Goal: Task Accomplishment & Management: Complete application form

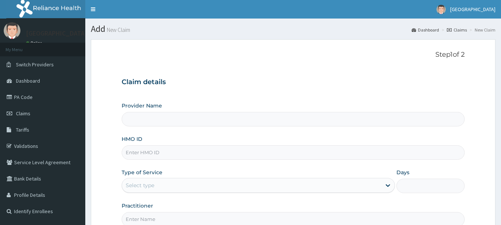
type input "[GEOGRAPHIC_DATA]"
type input "HTH/10003/A"
click at [182, 182] on div "Select type" at bounding box center [251, 185] width 259 height 12
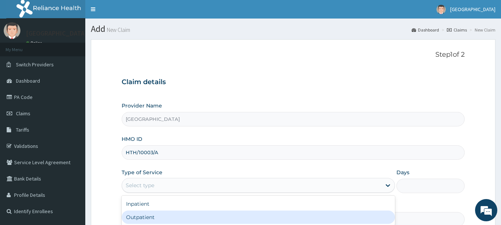
click at [173, 212] on div "Outpatient" at bounding box center [258, 216] width 273 height 13
type input "1"
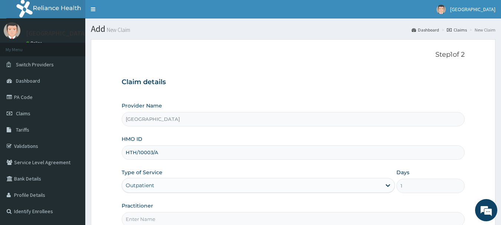
click at [173, 212] on input "Practitioner" at bounding box center [293, 219] width 343 height 14
type input "[PERSON_NAME]"
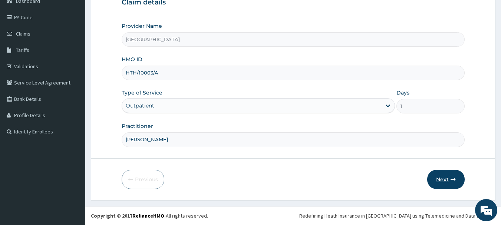
click at [435, 180] on button "Next" at bounding box center [445, 179] width 37 height 19
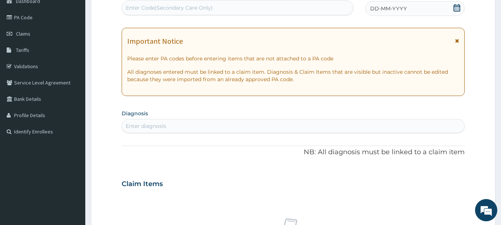
click at [378, 9] on span "DD-MM-YYYY" at bounding box center [388, 8] width 37 height 7
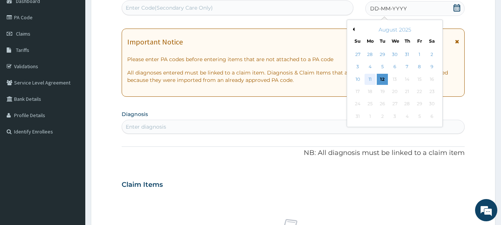
click at [368, 80] on div "11" at bounding box center [369, 79] width 11 height 11
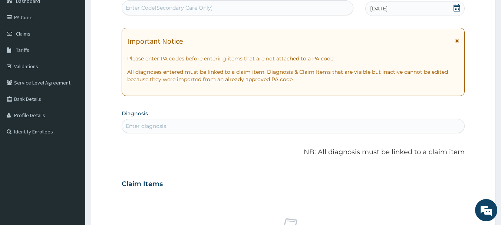
click at [296, 124] on div "Enter diagnosis" at bounding box center [293, 126] width 342 height 12
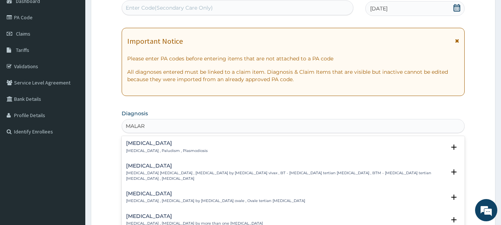
type input "MALAR"
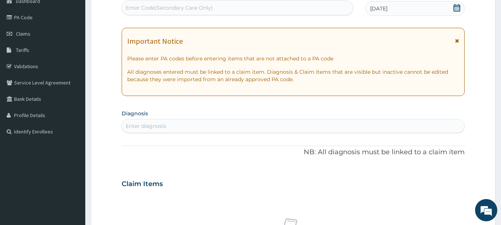
click at [482, 104] on form "Step 2 of 2 PA Code / Prescription Code Enter Code(Secondary Care Only) Encount…" at bounding box center [293, 194] width 404 height 468
click at [271, 125] on div "Enter diagnosis" at bounding box center [293, 126] width 342 height 12
type input "MALAR"
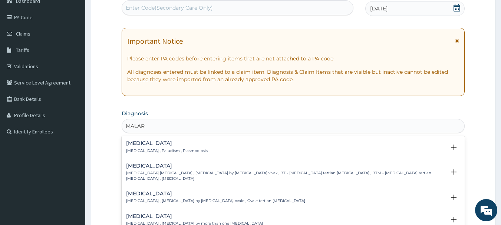
click at [147, 145] on h4 "Malaria" at bounding box center [167, 143] width 82 height 6
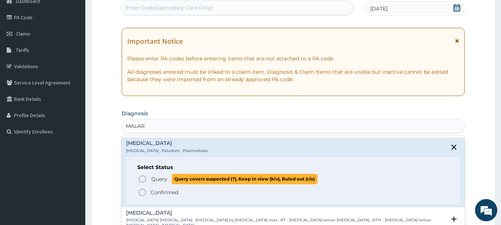
click at [143, 176] on circle "status option query" at bounding box center [142, 179] width 7 height 7
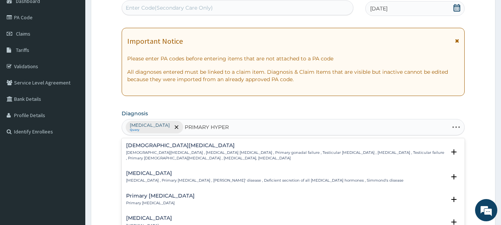
type input "PRIMARY HYPERT"
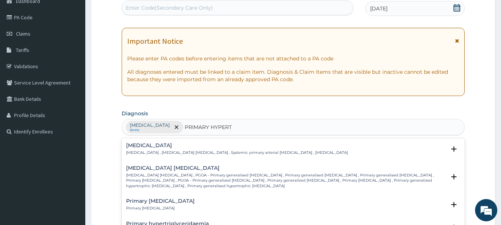
click at [166, 146] on h4 "Essential hypertension" at bounding box center [237, 146] width 222 height 6
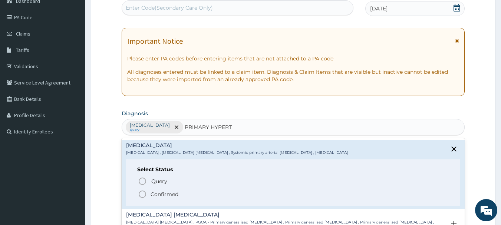
click at [145, 195] on icon "status option filled" at bounding box center [142, 194] width 9 height 9
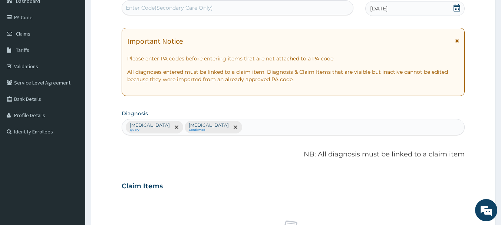
click at [240, 128] on div "Malaria Query Essential hypertension Confirmed" at bounding box center [293, 127] width 342 height 16
type input "UPPER RESP"
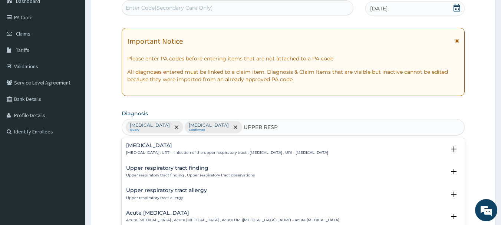
click at [151, 149] on div "Upper respiratory infection Upper respiratory infection , URTI - Infection of t…" at bounding box center [227, 149] width 202 height 13
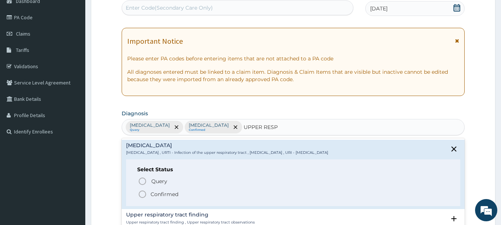
click at [145, 193] on icon "status option filled" at bounding box center [142, 194] width 9 height 9
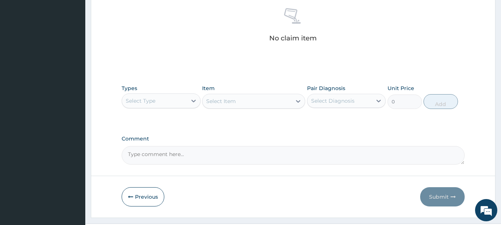
scroll to position [294, 0]
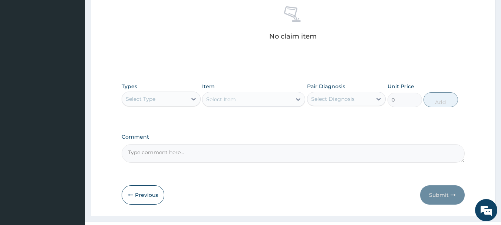
click at [447, 44] on div "No claim item" at bounding box center [293, 24] width 343 height 85
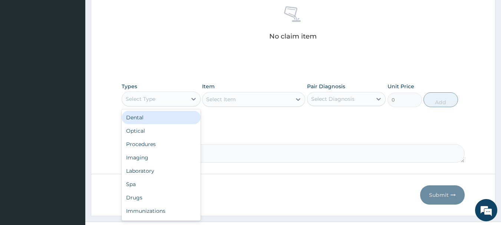
click at [167, 95] on div "Select Type" at bounding box center [154, 99] width 65 height 12
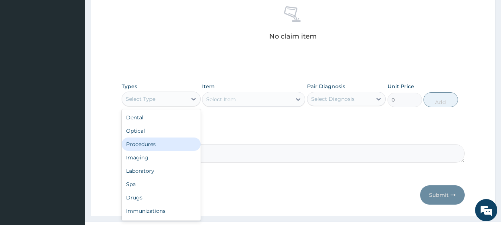
click at [159, 143] on div "Procedures" at bounding box center [161, 143] width 79 height 13
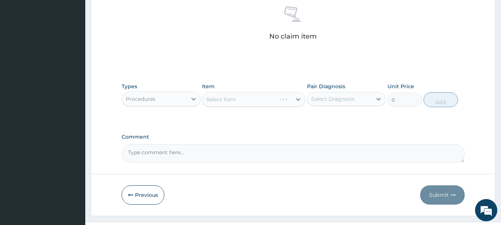
click at [254, 101] on div "Select Item" at bounding box center [253, 99] width 103 height 15
click at [255, 101] on div "Select Item" at bounding box center [246, 99] width 89 height 12
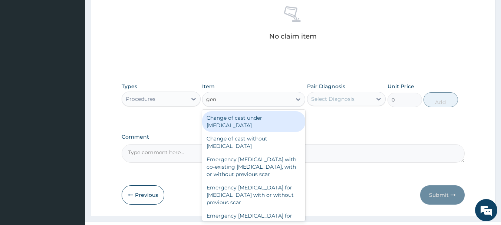
type input "gene"
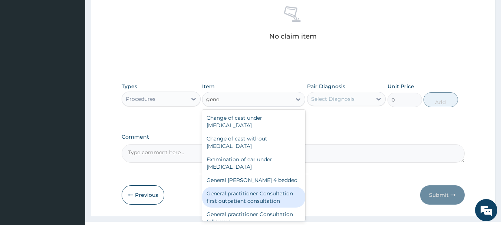
click at [271, 192] on div "General practitioner Consultation first outpatient consultation" at bounding box center [253, 197] width 103 height 21
type input "3547.5"
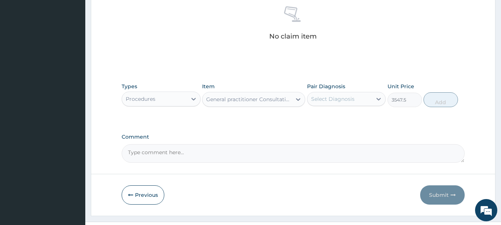
click at [356, 99] on div "Select Diagnosis" at bounding box center [339, 99] width 65 height 12
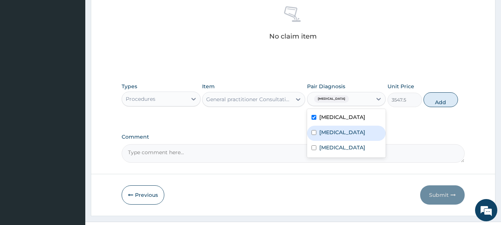
click at [352, 132] on label "Essential hypertension" at bounding box center [342, 132] width 46 height 7
checkbox input "true"
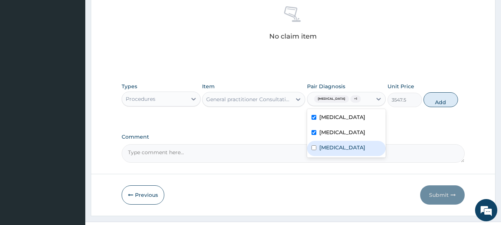
click at [349, 151] on label "Upper respiratory infection" at bounding box center [342, 147] width 46 height 7
checkbox input "true"
drag, startPoint x: 439, startPoint y: 97, endPoint x: 424, endPoint y: 99, distance: 15.3
click at [439, 97] on button "Add" at bounding box center [440, 99] width 34 height 15
type input "0"
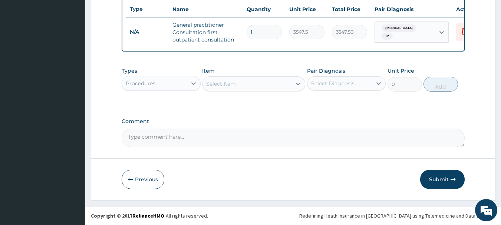
scroll to position [284, 0]
click at [248, 82] on div "Select Item" at bounding box center [246, 84] width 89 height 12
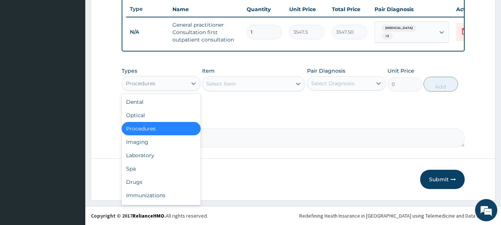
click at [161, 80] on div "Procedures" at bounding box center [154, 83] width 65 height 12
drag, startPoint x: 155, startPoint y: 181, endPoint x: 189, endPoint y: 140, distance: 53.1
click at [155, 181] on div "Drugs" at bounding box center [161, 181] width 79 height 13
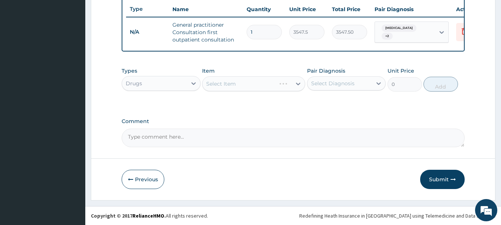
click at [251, 84] on div "Select Item" at bounding box center [253, 83] width 103 height 15
click at [251, 84] on div "Select Item" at bounding box center [246, 84] width 89 height 12
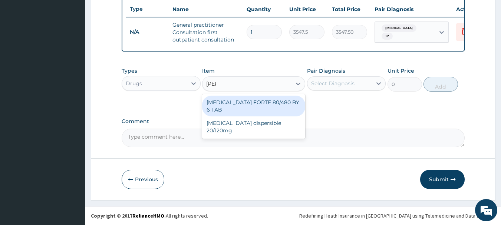
type input "coart"
click at [267, 100] on div "COARTEM FORTE 80/480 BY 6 TAB" at bounding box center [253, 106] width 103 height 21
type input "449.35"
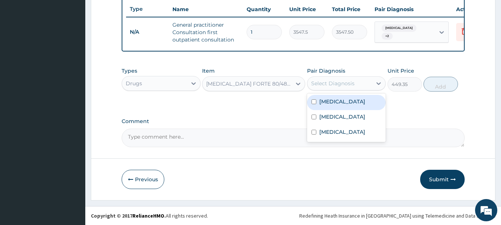
drag, startPoint x: 346, startPoint y: 81, endPoint x: 350, endPoint y: 96, distance: 15.2
click at [347, 82] on div "Select Diagnosis" at bounding box center [332, 83] width 43 height 7
click at [350, 109] on div "Malaria" at bounding box center [346, 102] width 79 height 15
checkbox input "true"
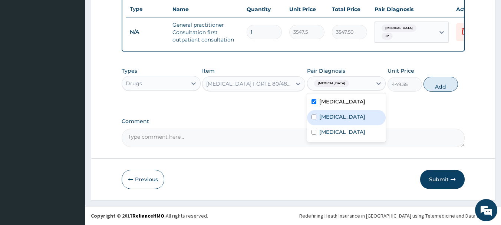
click at [352, 124] on div "Essential hypertension" at bounding box center [346, 117] width 79 height 15
checkbox input "true"
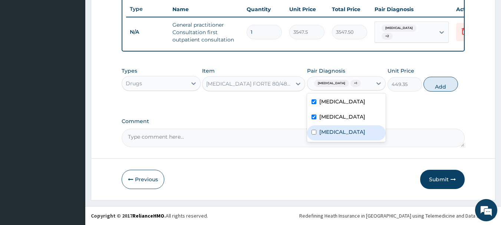
click at [355, 136] on label "Upper respiratory infection" at bounding box center [342, 131] width 46 height 7
checkbox input "true"
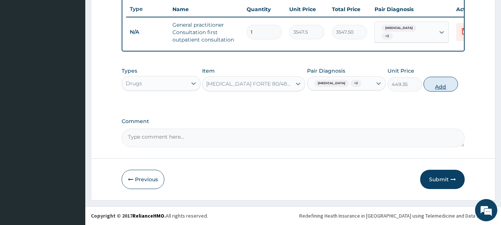
click at [432, 82] on button "Add" at bounding box center [440, 84] width 34 height 15
type input "0"
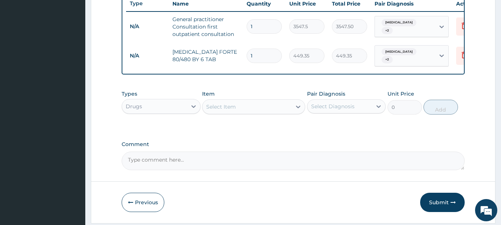
type input "0.00"
type input "6"
type input "2696.10"
type input "6"
click at [257, 108] on div "Select Item" at bounding box center [246, 107] width 89 height 12
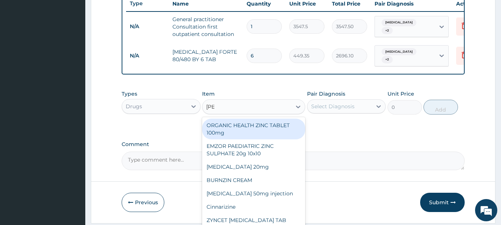
type input "zinna"
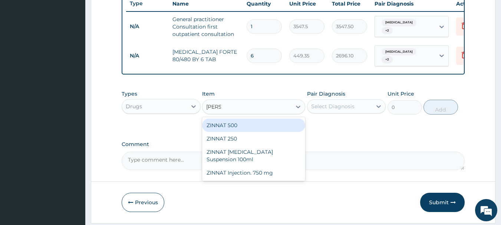
click at [254, 129] on div "ZINNAT 500" at bounding box center [253, 125] width 103 height 13
type input "1773.75"
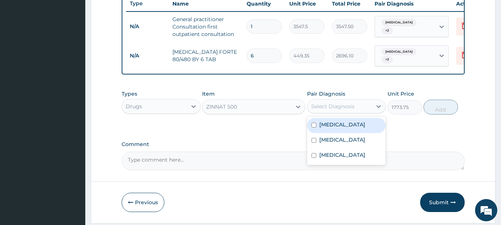
click at [332, 109] on div "Select Diagnosis" at bounding box center [332, 106] width 43 height 7
drag, startPoint x: 339, startPoint y: 126, endPoint x: 342, endPoint y: 140, distance: 14.7
click at [339, 129] on div "Malaria" at bounding box center [346, 125] width 79 height 15
checkbox input "true"
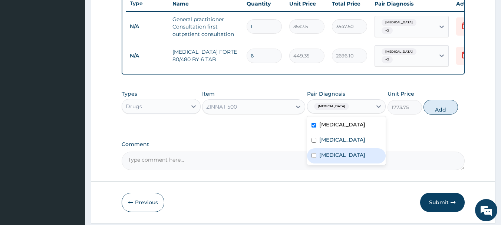
click at [347, 152] on div "Upper respiratory infection" at bounding box center [346, 155] width 79 height 15
checkbox input "true"
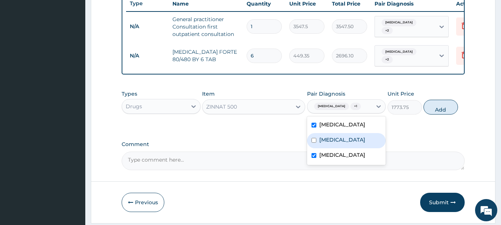
click at [351, 142] on label "Essential hypertension" at bounding box center [342, 139] width 46 height 7
checkbox input "true"
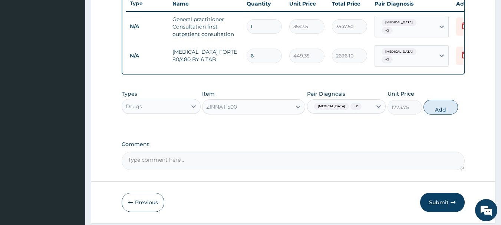
click at [438, 112] on button "Add" at bounding box center [440, 107] width 34 height 15
type input "0"
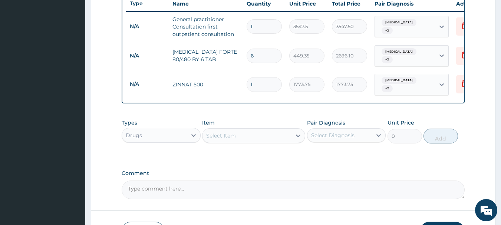
type input "10"
type input "17737.50"
type input "10"
click at [274, 136] on div "Select Item" at bounding box center [246, 136] width 89 height 12
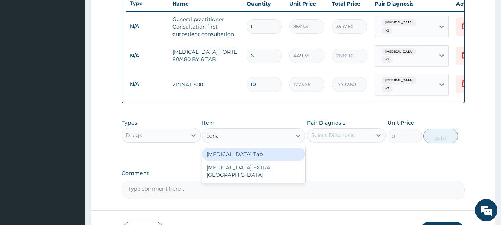
type input "panad"
click at [263, 152] on div "PANADOL Tab" at bounding box center [253, 153] width 103 height 13
type input "49.665"
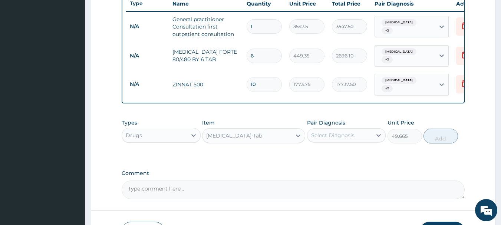
click at [347, 133] on div "Select Diagnosis" at bounding box center [332, 135] width 43 height 7
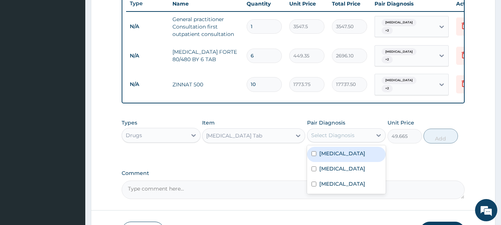
drag, startPoint x: 345, startPoint y: 151, endPoint x: 351, endPoint y: 169, distance: 19.6
click at [345, 152] on div "Malaria" at bounding box center [346, 154] width 79 height 15
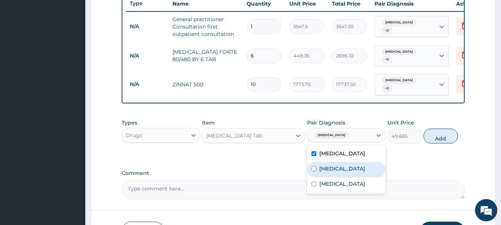
checkbox input "true"
click at [352, 169] on label "Essential hypertension" at bounding box center [342, 168] width 46 height 7
checkbox input "true"
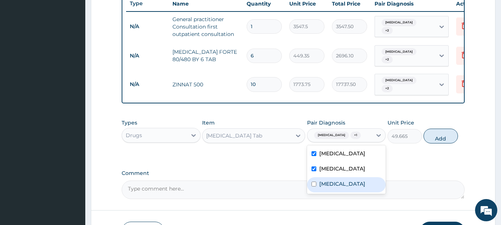
click at [355, 186] on label "Upper respiratory infection" at bounding box center [342, 183] width 46 height 7
checkbox input "true"
click at [447, 136] on button "Add" at bounding box center [440, 136] width 34 height 15
type input "0"
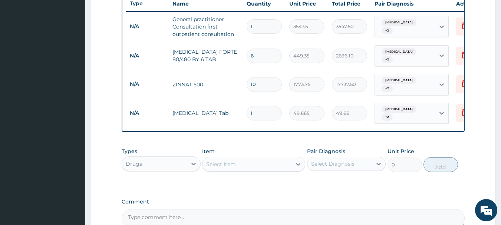
type input "18"
type input "893.97"
type input "18"
click at [234, 160] on div "Select Item" at bounding box center [221, 163] width 30 height 7
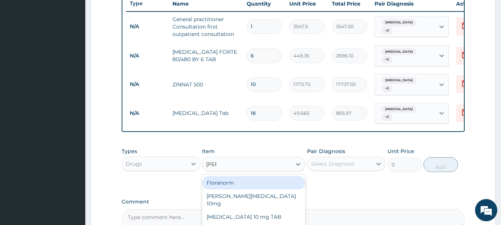
type input "lorat"
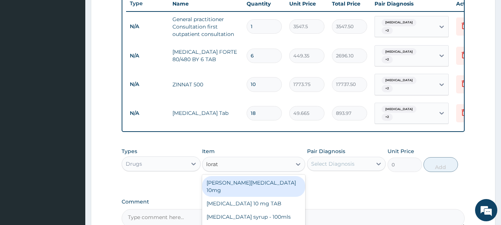
drag, startPoint x: 256, startPoint y: 180, endPoint x: 332, endPoint y: 169, distance: 77.1
click at [256, 181] on div "[PERSON_NAME][MEDICAL_DATA] 10mg" at bounding box center [253, 186] width 103 height 21
type input "88.6875"
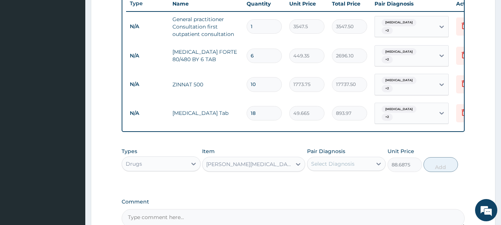
click at [344, 162] on div "Select Diagnosis" at bounding box center [332, 163] width 43 height 7
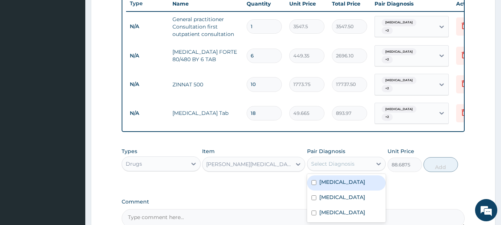
drag, startPoint x: 347, startPoint y: 181, endPoint x: 349, endPoint y: 193, distance: 12.5
click at [349, 191] on div "Malaria Essential hypertension Upper respiratory infection" at bounding box center [346, 198] width 79 height 49
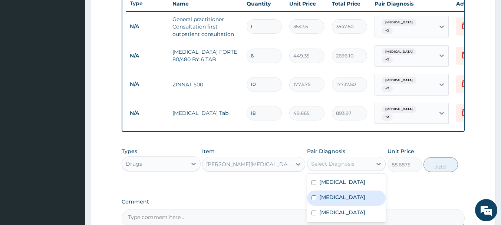
drag, startPoint x: 351, startPoint y: 200, endPoint x: 352, endPoint y: 210, distance: 10.1
click at [351, 202] on div "Malaria Essential hypertension Upper respiratory infection" at bounding box center [346, 198] width 79 height 49
click at [349, 184] on div "Malaria" at bounding box center [346, 182] width 79 height 15
checkbox input "true"
click at [349, 198] on div "Essential hypertension" at bounding box center [346, 197] width 79 height 15
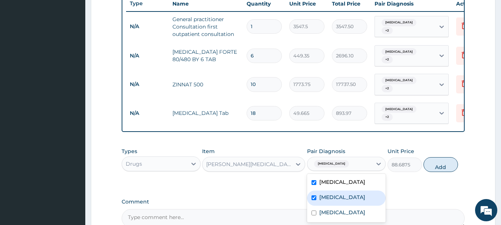
checkbox input "true"
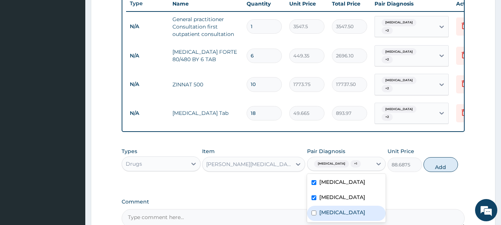
click at [349, 209] on label "Upper respiratory infection" at bounding box center [342, 212] width 46 height 7
checkbox input "true"
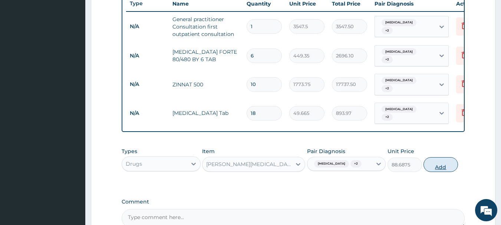
click at [435, 162] on button "Add" at bounding box center [440, 164] width 34 height 15
type input "0"
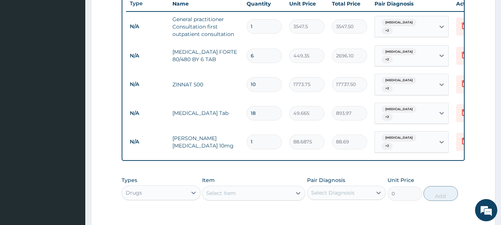
type input "0.00"
type input "5"
type input "443.44"
type input "5"
click at [275, 187] on div "Select Item" at bounding box center [246, 193] width 89 height 12
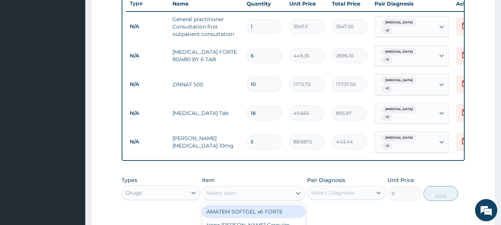
scroll to position [386, 0]
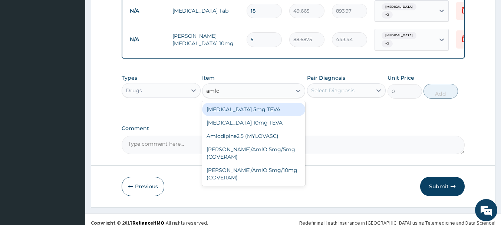
type input "amlod"
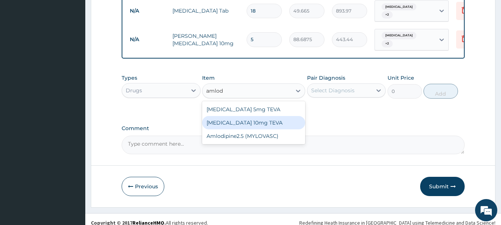
click at [266, 116] on div "[MEDICAL_DATA] 10mg TEVA" at bounding box center [253, 122] width 103 height 13
type input "100.5125"
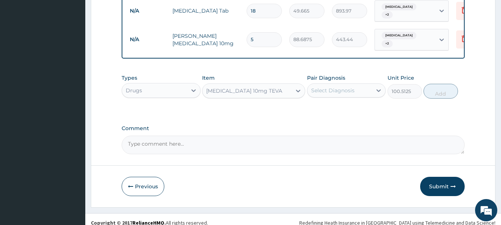
click at [345, 76] on div "Pair Diagnosis Select Diagnosis" at bounding box center [346, 86] width 79 height 24
click at [351, 89] on div "Select Diagnosis" at bounding box center [339, 90] width 65 height 12
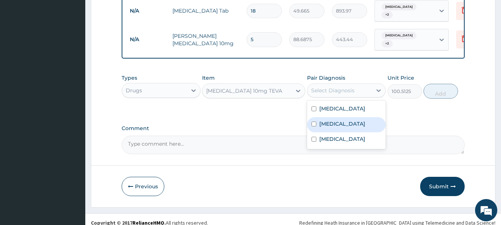
drag, startPoint x: 351, startPoint y: 113, endPoint x: 353, endPoint y: 124, distance: 11.7
click at [351, 120] on label "Essential hypertension" at bounding box center [342, 123] width 46 height 7
checkbox input "true"
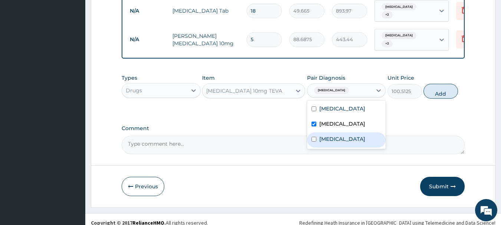
click at [354, 132] on div "Upper respiratory infection" at bounding box center [346, 139] width 79 height 15
checkbox input "true"
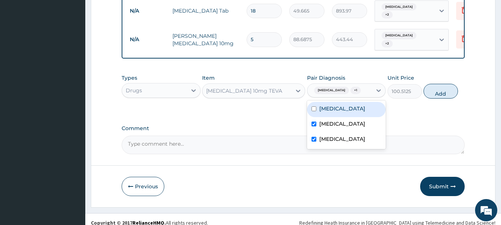
click at [361, 106] on div "Malaria" at bounding box center [346, 109] width 79 height 15
checkbox input "true"
click at [454, 89] on button "Add" at bounding box center [440, 91] width 34 height 15
type input "0"
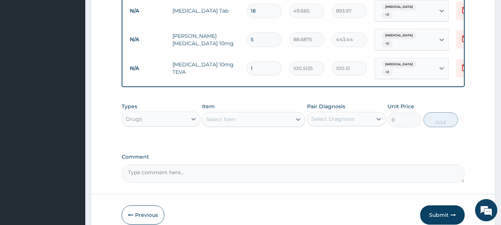
type input "14"
type input "1407.17"
type input "14"
click at [445, 205] on button "Submit" at bounding box center [442, 214] width 44 height 19
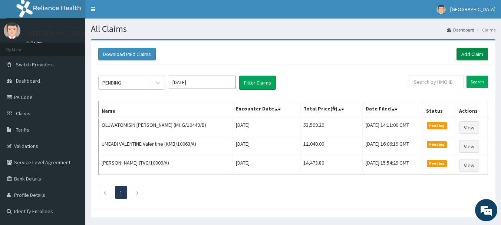
click at [469, 51] on link "Add Claim" at bounding box center [471, 54] width 31 height 13
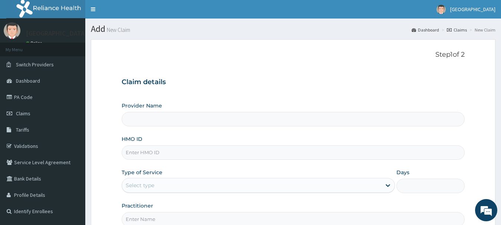
type input "[GEOGRAPHIC_DATA]"
type input "HTH/10003/C"
click at [183, 187] on div "Select type" at bounding box center [251, 185] width 259 height 12
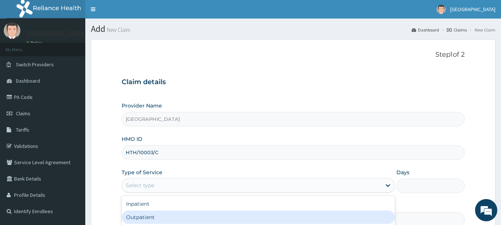
click at [152, 215] on div "Outpatient" at bounding box center [258, 216] width 273 height 13
type input "1"
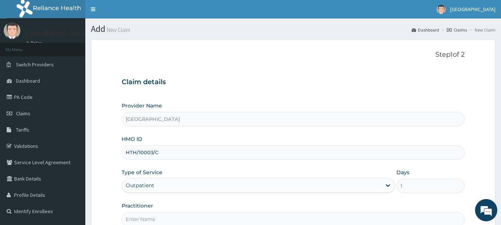
click at [152, 215] on input "Practitioner" at bounding box center [293, 219] width 343 height 14
type input "[PERSON_NAME]"
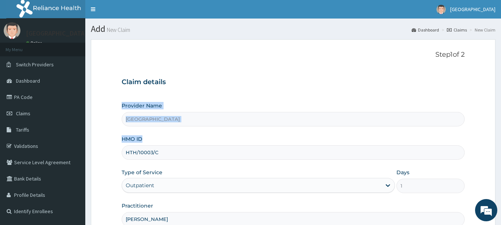
drag, startPoint x: 500, startPoint y: 91, endPoint x: 505, endPoint y: 153, distance: 61.7
click at [500, 153] on html "R EL Toggle navigation Davestar Hospital Davestar Hospital - davestarhospitalhm…" at bounding box center [250, 152] width 501 height 305
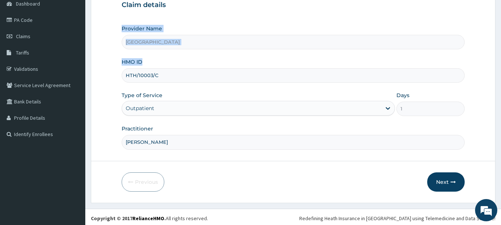
scroll to position [80, 0]
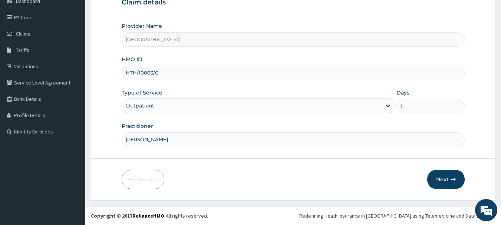
click at [380, 163] on form "Step 1 of 2 Claim details Provider Name Davestar Hospital HMO ID HTH/10003/C Ty…" at bounding box center [293, 80] width 404 height 240
click at [457, 179] on button "Next" at bounding box center [445, 179] width 37 height 19
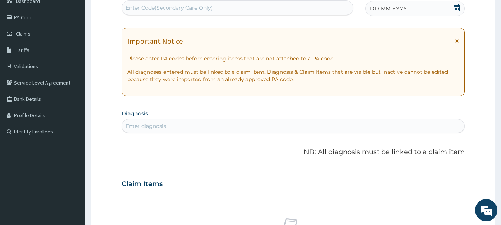
click at [437, 10] on div "DD-MM-YYYY" at bounding box center [414, 8] width 99 height 15
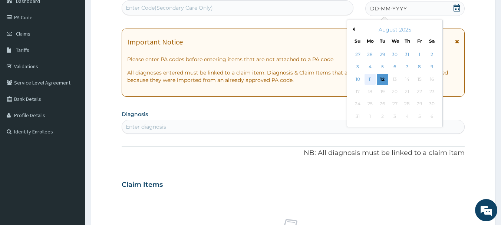
click at [369, 80] on div "11" at bounding box center [369, 79] width 11 height 11
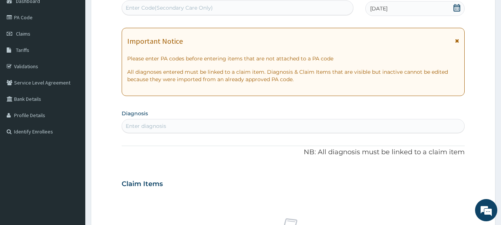
click at [328, 129] on div "Enter diagnosis" at bounding box center [293, 126] width 342 height 12
type input "MALAR"
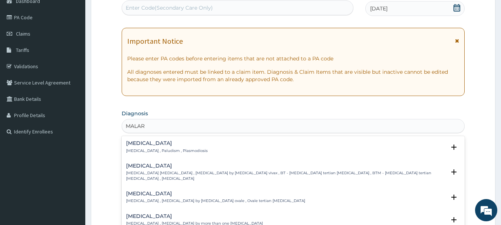
click at [146, 143] on h4 "Malaria" at bounding box center [167, 143] width 82 height 6
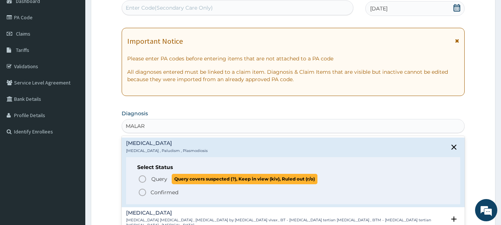
click at [143, 178] on icon "status option query" at bounding box center [142, 179] width 9 height 9
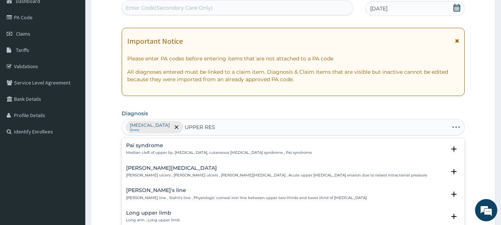
type input "UPPER RESP"
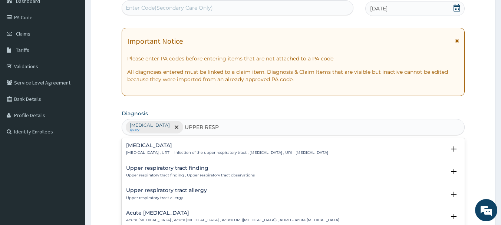
click at [165, 151] on p "Upper respiratory infection , URTI - Infection of the upper respiratory tract ,…" at bounding box center [227, 152] width 202 height 5
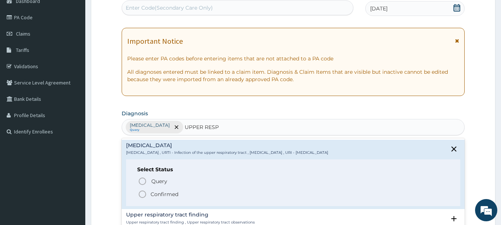
click at [140, 192] on icon "status option filled" at bounding box center [142, 194] width 9 height 9
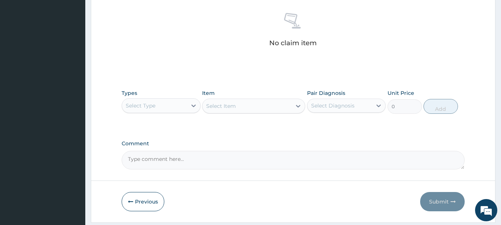
scroll to position [309, 0]
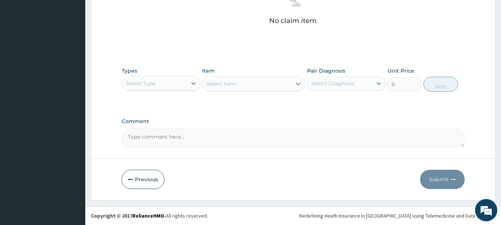
click at [175, 88] on div "Select Type" at bounding box center [154, 83] width 65 height 12
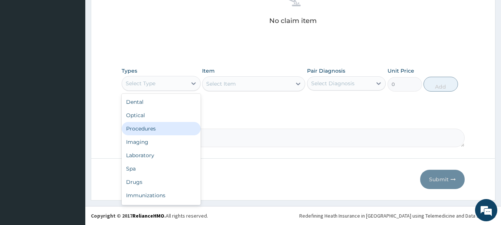
click at [161, 128] on div "Procedures" at bounding box center [161, 128] width 79 height 13
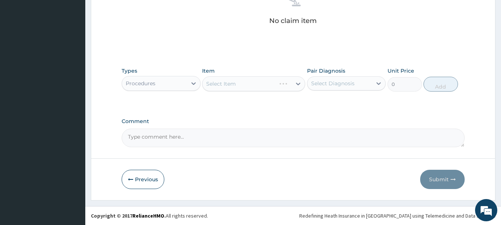
click at [277, 84] on div "Select Item" at bounding box center [253, 83] width 103 height 15
click at [277, 85] on div "Select Item" at bounding box center [253, 83] width 103 height 15
click at [277, 85] on div "Select Item" at bounding box center [246, 84] width 89 height 12
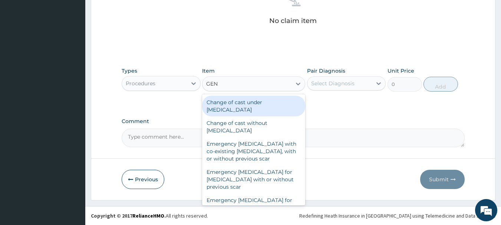
type input "GENE"
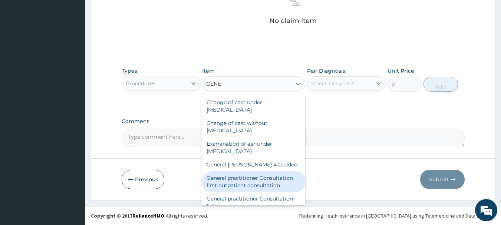
click at [252, 176] on div "General practitioner Consultation first outpatient consultation" at bounding box center [253, 181] width 103 height 21
type input "3547.5"
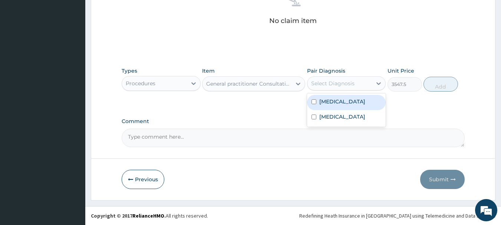
click at [363, 81] on div "Select Diagnosis" at bounding box center [339, 83] width 65 height 12
click at [364, 97] on div "Malaria" at bounding box center [346, 102] width 79 height 15
checkbox input "true"
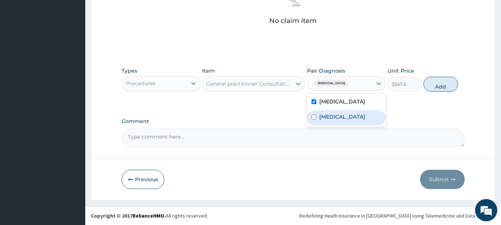
click at [365, 116] on label "Upper respiratory infection" at bounding box center [342, 116] width 46 height 7
checkbox input "true"
click at [426, 86] on button "Add" at bounding box center [440, 84] width 34 height 15
type input "0"
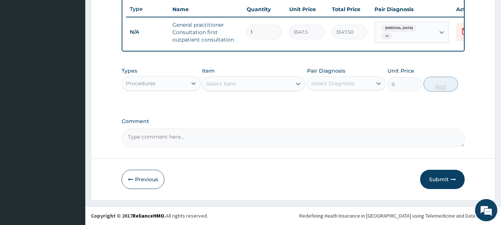
scroll to position [284, 0]
click at [212, 88] on div "Select Item" at bounding box center [246, 84] width 89 height 12
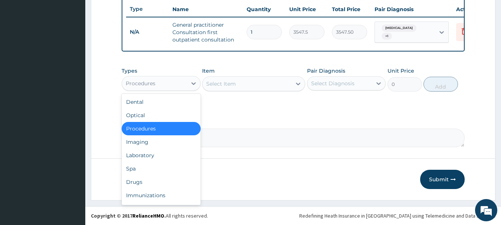
click at [166, 86] on div "Procedures" at bounding box center [154, 83] width 65 height 12
click at [167, 179] on div "Drugs" at bounding box center [161, 181] width 79 height 13
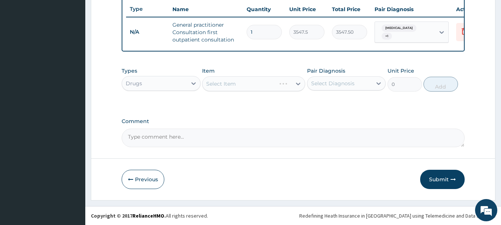
click at [274, 80] on div "Select Item" at bounding box center [253, 83] width 103 height 15
click at [276, 82] on div "Select Item" at bounding box center [246, 84] width 89 height 12
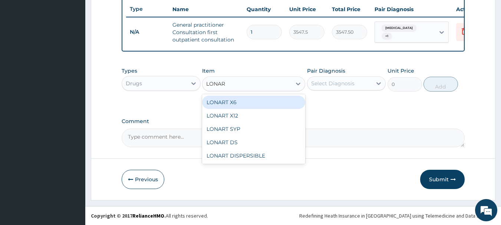
type input "LONART"
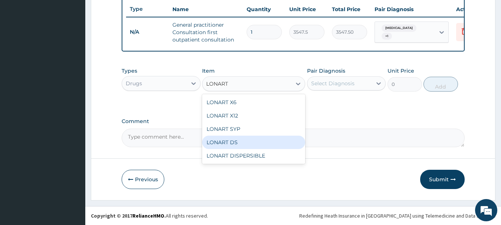
click at [243, 144] on div "LONART DS" at bounding box center [253, 142] width 103 height 13
type input "473"
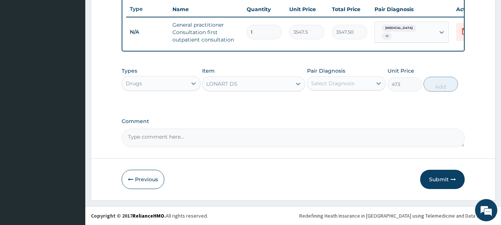
click at [328, 79] on div "Select Diagnosis" at bounding box center [339, 83] width 65 height 12
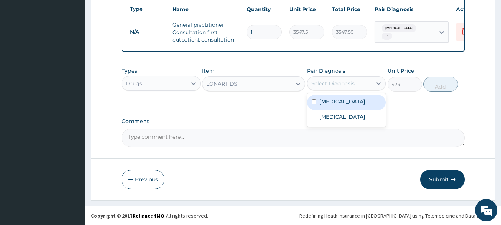
drag, startPoint x: 335, startPoint y: 100, endPoint x: 337, endPoint y: 118, distance: 18.7
click at [335, 102] on label "Malaria" at bounding box center [342, 101] width 46 height 7
checkbox input "true"
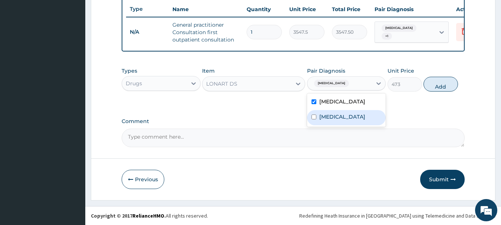
click at [338, 119] on label "Upper respiratory infection" at bounding box center [342, 116] width 46 height 7
checkbox input "true"
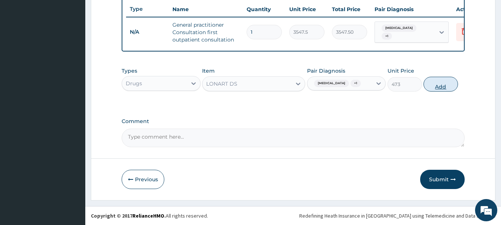
click at [432, 88] on button "Add" at bounding box center [440, 84] width 34 height 15
type input "0"
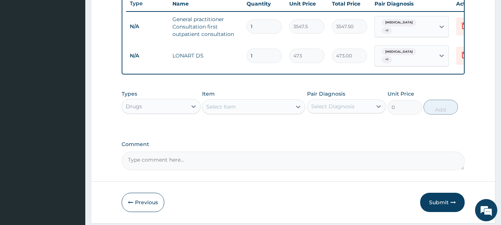
type input "0.00"
type input "6"
type input "2838.00"
type input "6"
drag, startPoint x: 270, startPoint y: 109, endPoint x: 265, endPoint y: 104, distance: 7.1
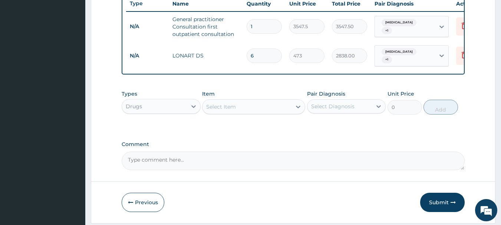
click at [271, 109] on div "Select Item" at bounding box center [246, 107] width 89 height 12
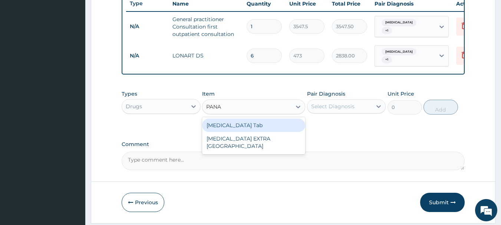
type input "PANAD"
click at [280, 127] on div "PANADOL Tab" at bounding box center [253, 125] width 103 height 13
type input "49.665"
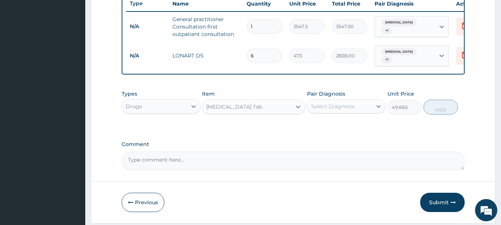
drag, startPoint x: 341, startPoint y: 110, endPoint x: 340, endPoint y: 117, distance: 7.8
click at [341, 109] on div "Select Diagnosis" at bounding box center [332, 106] width 43 height 7
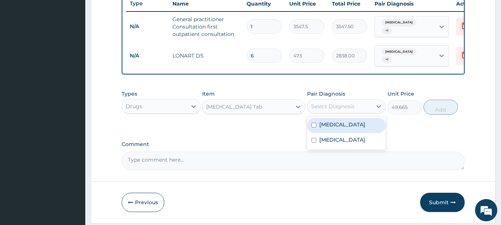
drag, startPoint x: 340, startPoint y: 127, endPoint x: 344, endPoint y: 139, distance: 12.2
click at [340, 129] on div "Malaria" at bounding box center [346, 125] width 79 height 15
checkbox input "true"
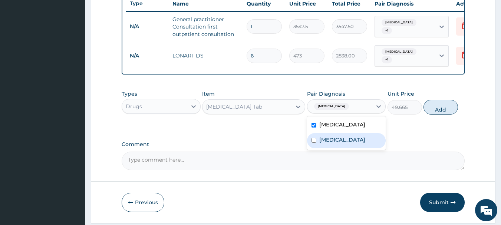
click at [348, 143] on label "Upper respiratory infection" at bounding box center [342, 139] width 46 height 7
checkbox input "true"
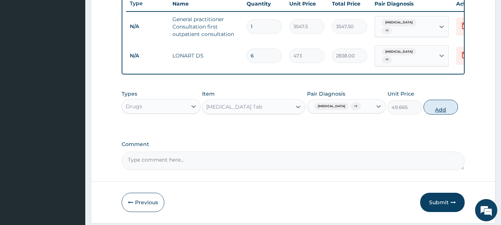
click at [424, 109] on button "Add" at bounding box center [440, 107] width 34 height 15
type input "0"
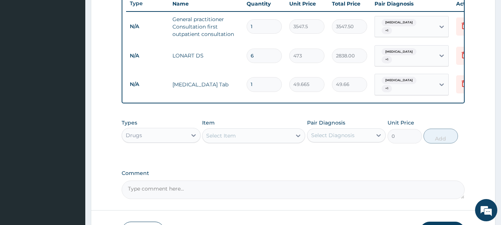
type input "0.00"
type input "9"
type input "446.99"
type input "9"
click at [272, 134] on div "Select Item" at bounding box center [246, 136] width 89 height 12
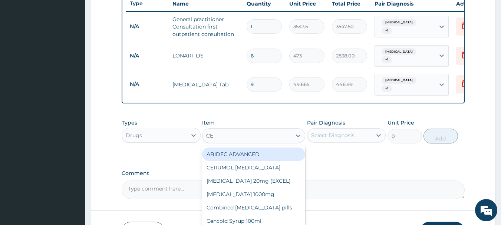
type input "C"
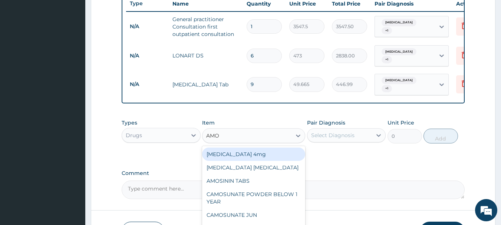
type input "AMOX"
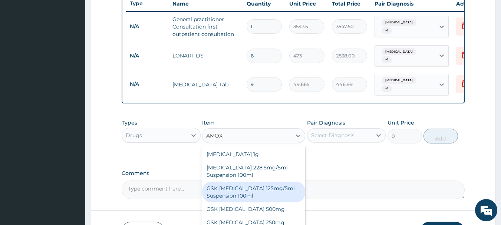
click at [261, 191] on div "GSK [MEDICAL_DATA] 125mg/5ml Suspension 100ml" at bounding box center [253, 192] width 103 height 21
type input "8868.75"
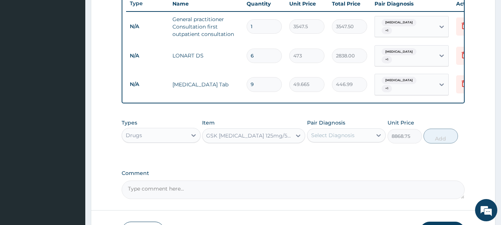
click at [356, 131] on div "Select Diagnosis" at bounding box center [339, 135] width 65 height 12
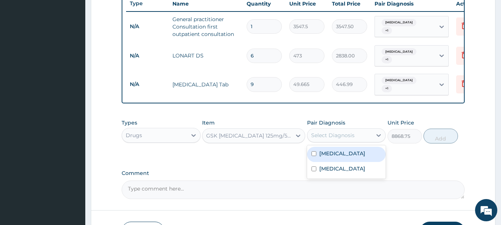
drag, startPoint x: 358, startPoint y: 152, endPoint x: 358, endPoint y: 158, distance: 5.9
click at [358, 153] on div "Malaria" at bounding box center [346, 154] width 79 height 15
checkbox input "true"
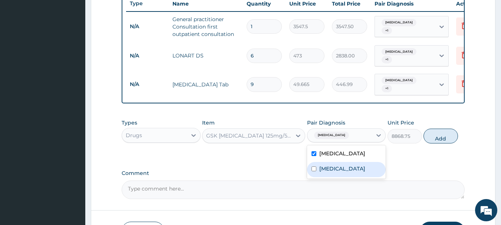
drag, startPoint x: 362, startPoint y: 173, endPoint x: 366, endPoint y: 170, distance: 5.3
click at [361, 172] on label "Upper respiratory infection" at bounding box center [342, 168] width 46 height 7
checkbox input "true"
click at [427, 136] on button "Add" at bounding box center [440, 136] width 34 height 15
type input "0"
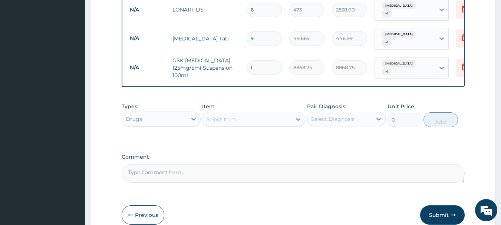
scroll to position [361, 0]
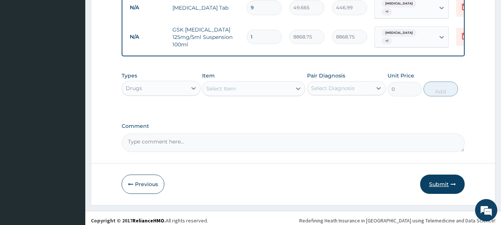
click at [446, 176] on button "Submit" at bounding box center [442, 184] width 44 height 19
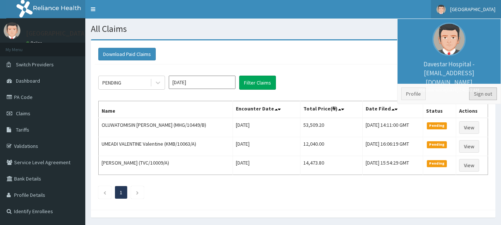
click at [488, 91] on link "Sign out" at bounding box center [483, 93] width 28 height 13
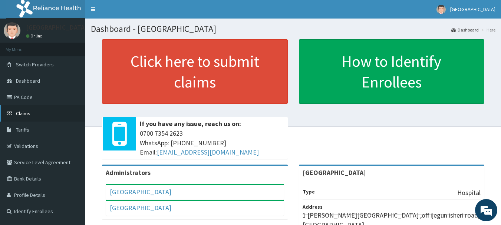
click at [28, 116] on span "Claims" at bounding box center [23, 113] width 14 height 7
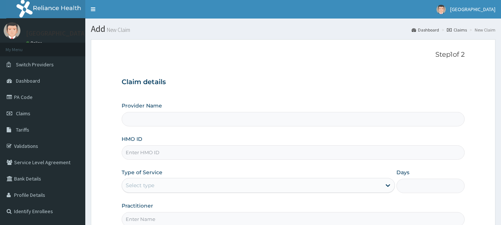
type input "[GEOGRAPHIC_DATA]"
click at [159, 151] on input "HMO ID" at bounding box center [293, 152] width 343 height 14
type input "CHL/11777/B"
click at [185, 184] on div "Select type" at bounding box center [251, 185] width 259 height 12
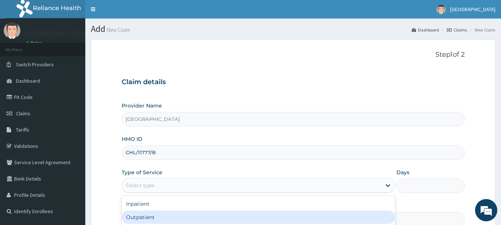
click at [177, 218] on div "Outpatient" at bounding box center [258, 216] width 273 height 13
type input "1"
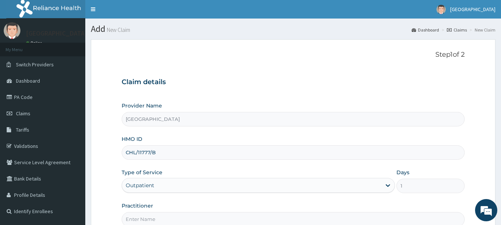
click at [177, 219] on input "Practitioner" at bounding box center [293, 219] width 343 height 14
type input "[PERSON_NAME]"
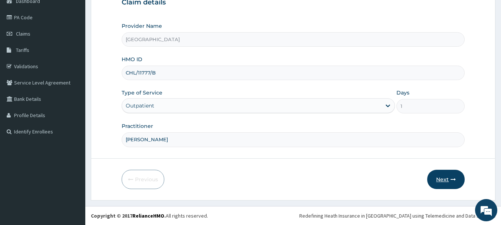
click at [436, 180] on button "Next" at bounding box center [445, 179] width 37 height 19
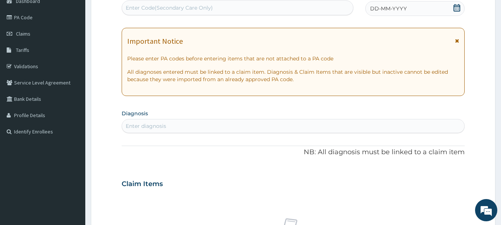
click at [410, 4] on div "DD-MM-YYYY" at bounding box center [414, 8] width 99 height 15
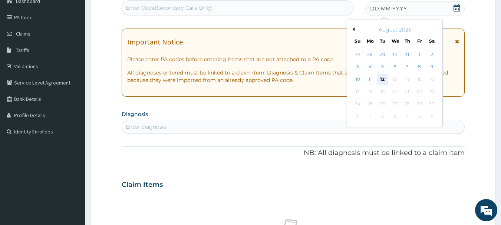
click at [383, 79] on div "12" at bounding box center [382, 79] width 11 height 11
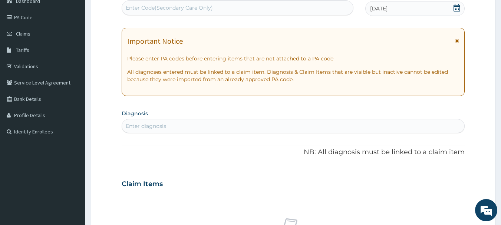
click at [314, 127] on div "Enter diagnosis" at bounding box center [293, 126] width 342 height 12
type input "UTI"
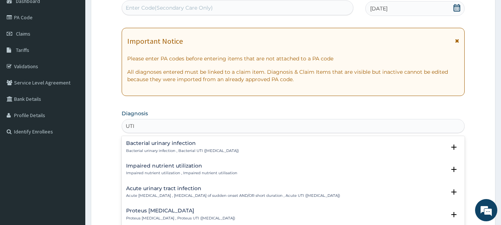
click at [156, 142] on h4 "Bacterial urinary infection" at bounding box center [182, 143] width 113 height 6
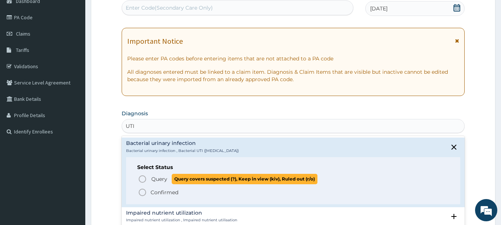
click at [158, 178] on span "Query" at bounding box center [159, 178] width 16 height 7
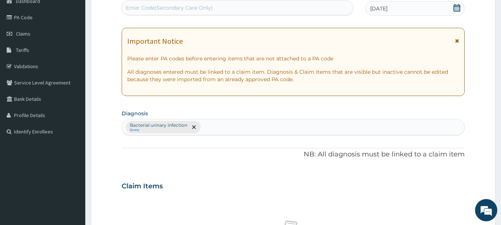
click at [313, 121] on div "Bacterial urinary infection Query" at bounding box center [293, 127] width 342 height 16
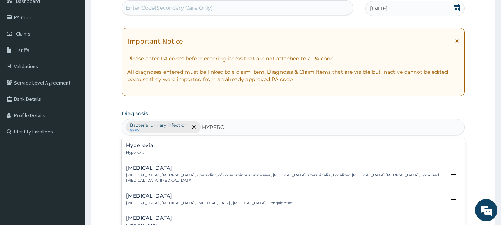
type input "HYPERO"
click at [336, 110] on section "Diagnosis option Bacterial urinary infection, selected. option Hyperoxia focuse…" at bounding box center [293, 121] width 343 height 27
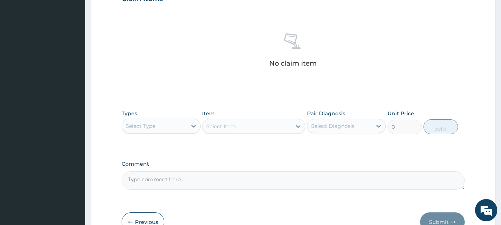
scroll to position [309, 0]
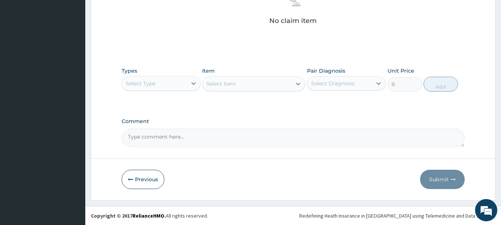
click at [173, 84] on div "Select Type" at bounding box center [154, 83] width 65 height 12
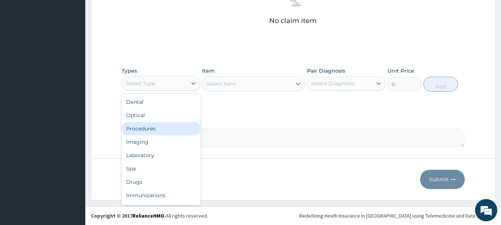
click at [165, 131] on div "Procedures" at bounding box center [161, 128] width 79 height 13
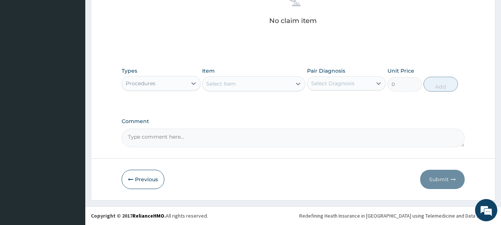
click at [249, 85] on div "Select Item" at bounding box center [246, 84] width 89 height 12
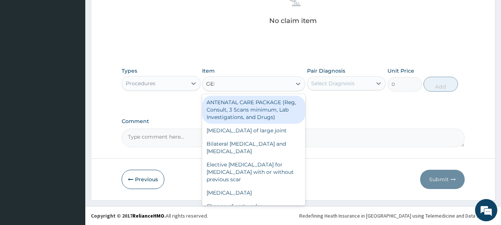
type input "GENE"
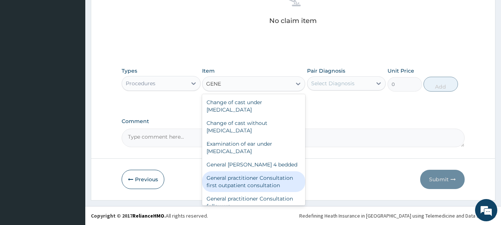
click at [265, 183] on div "General practitioner Consultation first outpatient consultation" at bounding box center [253, 181] width 103 height 21
type input "3547.5"
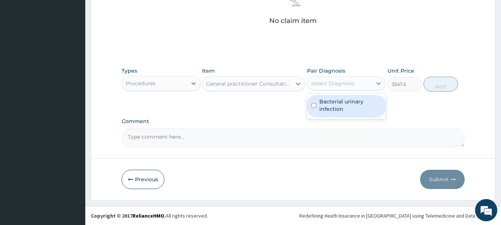
click at [342, 80] on div "Select Diagnosis" at bounding box center [332, 83] width 43 height 7
click at [348, 102] on label "Bacterial urinary infection" at bounding box center [350, 105] width 62 height 15
checkbox input "true"
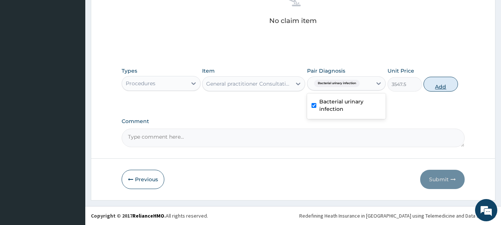
drag, startPoint x: 442, startPoint y: 82, endPoint x: 424, endPoint y: 85, distance: 19.2
click at [443, 82] on button "Add" at bounding box center [440, 84] width 34 height 15
type input "0"
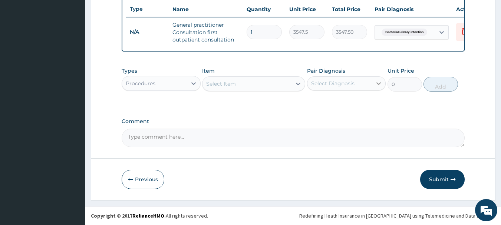
scroll to position [284, 0]
click at [180, 83] on div "Procedures" at bounding box center [154, 83] width 65 height 12
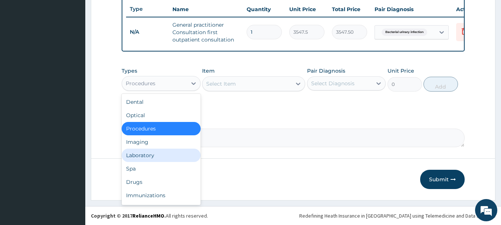
click at [163, 157] on div "Laboratory" at bounding box center [161, 155] width 79 height 13
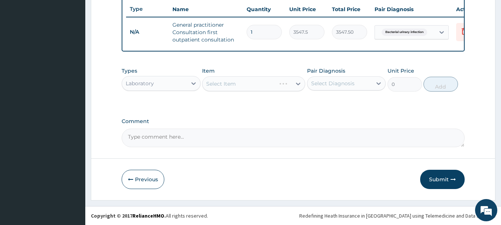
click at [259, 83] on div "Select Item" at bounding box center [253, 83] width 103 height 15
click at [259, 83] on div "Select Item" at bounding box center [246, 84] width 89 height 12
type input "URIN"
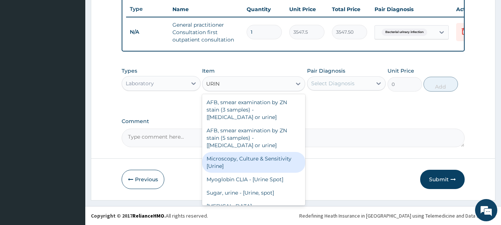
click at [273, 160] on div "Microscopy, Culture & Sensitivity [Urine]" at bounding box center [253, 162] width 103 height 21
type input "4837.5"
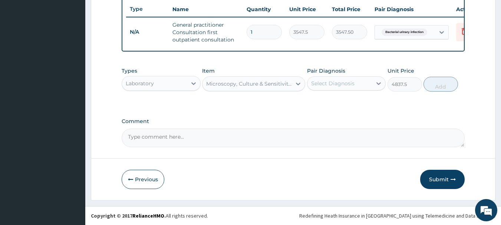
click at [342, 83] on div "Select Diagnosis" at bounding box center [332, 83] width 43 height 7
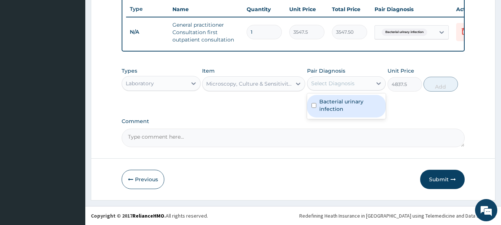
click at [341, 108] on label "Bacterial urinary infection" at bounding box center [350, 105] width 62 height 15
checkbox input "true"
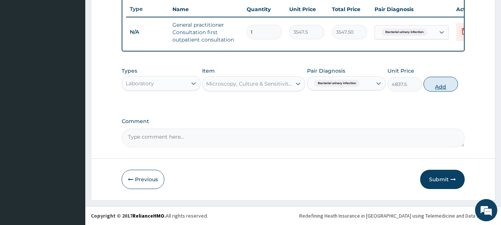
click at [432, 85] on button "Add" at bounding box center [440, 84] width 34 height 15
type input "0"
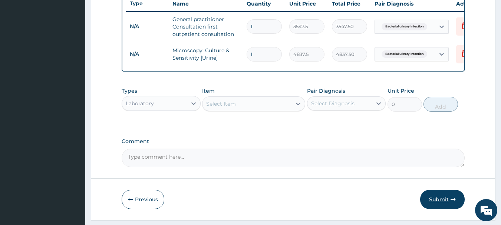
click at [440, 204] on button "Submit" at bounding box center [442, 199] width 44 height 19
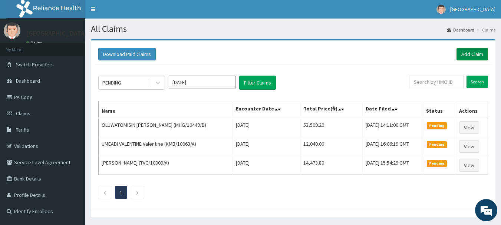
drag, startPoint x: 453, startPoint y: 188, endPoint x: 476, endPoint y: 52, distance: 137.2
click at [476, 52] on link "Add Claim" at bounding box center [471, 54] width 31 height 13
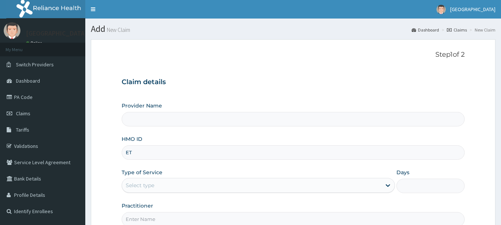
type input "[GEOGRAPHIC_DATA]"
type input "ETZ/10007/A"
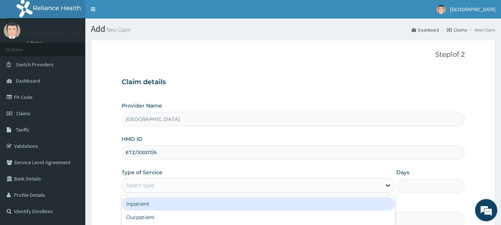
click at [182, 186] on div "Select type" at bounding box center [251, 185] width 259 height 12
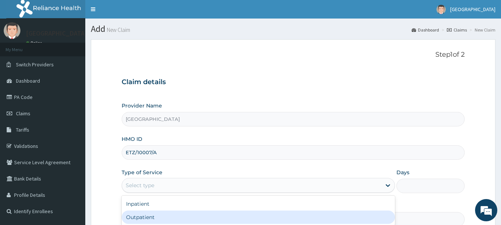
click at [178, 213] on div "Outpatient" at bounding box center [258, 216] width 273 height 13
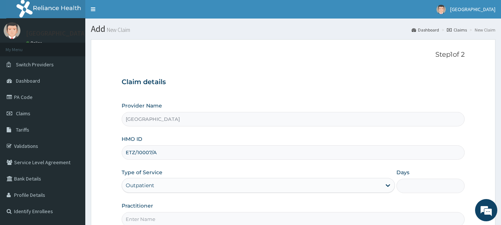
type input "1"
click at [178, 213] on input "Practitioner" at bounding box center [293, 219] width 343 height 14
type input "[PERSON_NAME]"
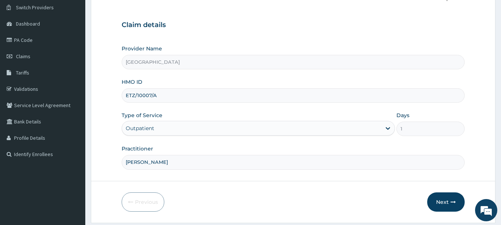
scroll to position [80, 0]
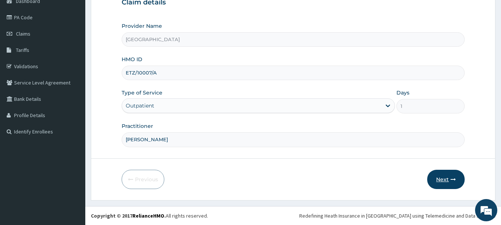
click at [448, 178] on button "Next" at bounding box center [445, 179] width 37 height 19
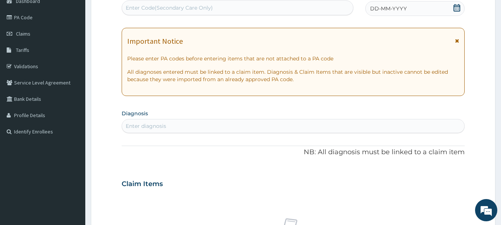
scroll to position [0, 0]
click at [403, 11] on span "DD-MM-YYYY" at bounding box center [388, 8] width 37 height 7
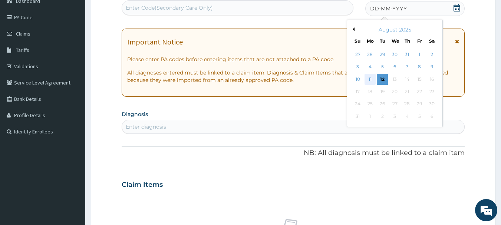
click at [371, 82] on div "11" at bounding box center [369, 79] width 11 height 11
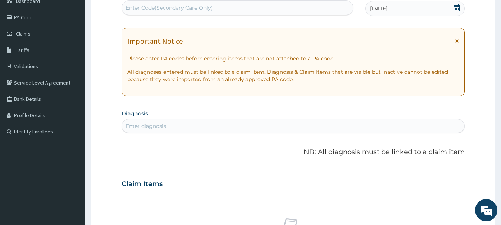
click at [292, 126] on div "Enter diagnosis" at bounding box center [293, 126] width 342 height 12
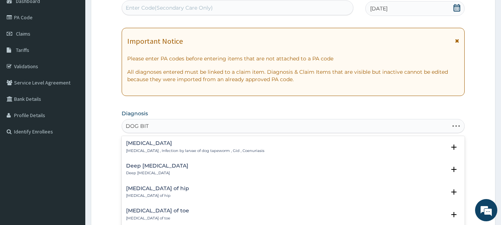
type input "[MEDICAL_DATA]"
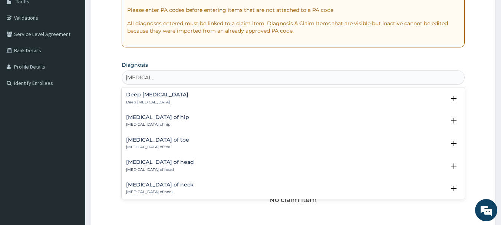
scroll to position [114, 0]
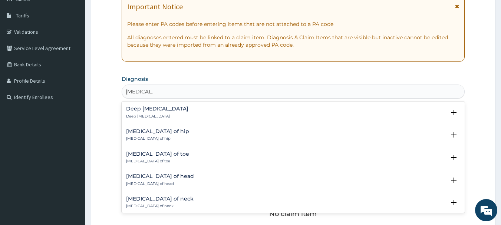
click at [146, 112] on div "Deep [MEDICAL_DATA] Deep [MEDICAL_DATA]" at bounding box center [157, 112] width 62 height 13
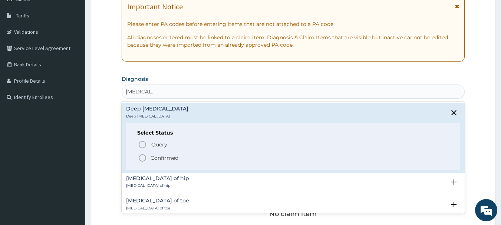
click at [143, 157] on icon "status option filled" at bounding box center [142, 157] width 9 height 9
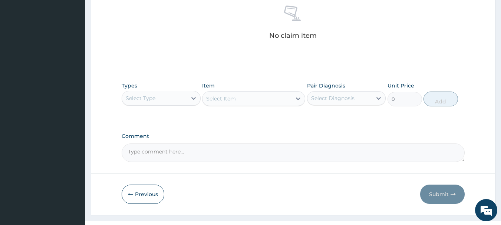
scroll to position [309, 0]
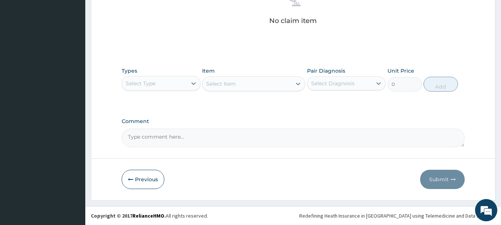
click at [153, 78] on div "Select Type" at bounding box center [154, 83] width 65 height 12
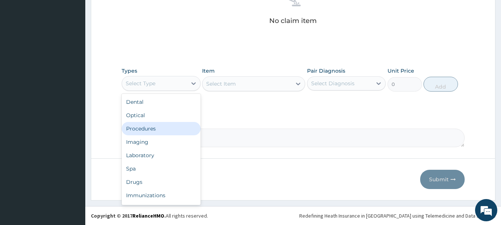
click at [149, 130] on div "Procedures" at bounding box center [161, 128] width 79 height 13
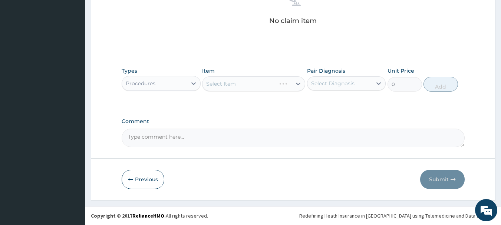
click at [258, 84] on div "Select Item" at bounding box center [253, 83] width 103 height 15
click at [258, 84] on div "Select Item" at bounding box center [246, 84] width 89 height 12
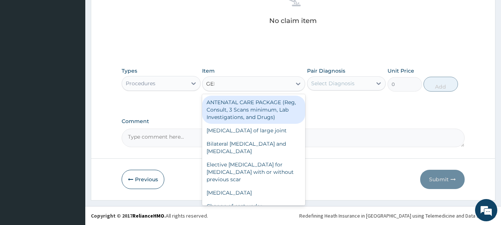
type input "GENE"
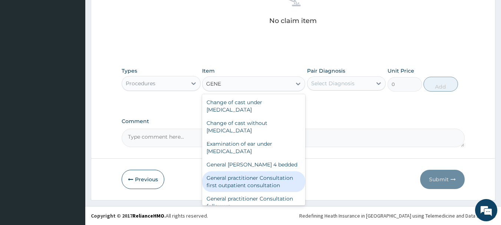
click at [254, 182] on div "General practitioner Consultation first outpatient consultation" at bounding box center [253, 181] width 103 height 21
type input "3547.5"
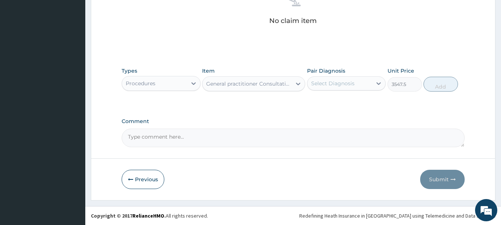
click at [346, 83] on div "Select Diagnosis" at bounding box center [332, 83] width 43 height 7
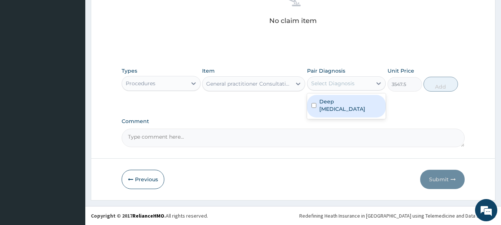
click at [351, 102] on label "Deep dog bite" at bounding box center [350, 105] width 62 height 15
checkbox input "true"
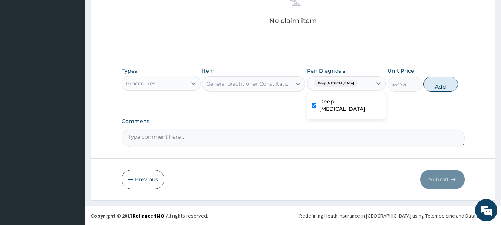
click at [438, 87] on button "Add" at bounding box center [440, 84] width 34 height 15
type input "0"
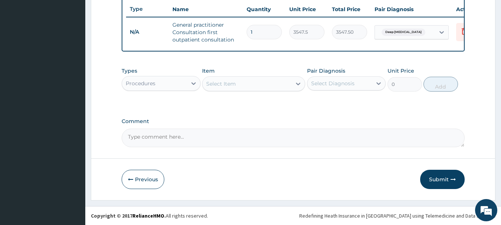
scroll to position [284, 0]
click at [183, 77] on div "Procedures" at bounding box center [154, 83] width 65 height 12
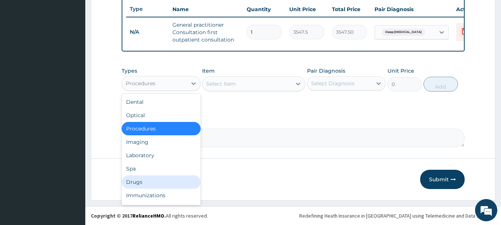
click at [153, 182] on div "Drugs" at bounding box center [161, 181] width 79 height 13
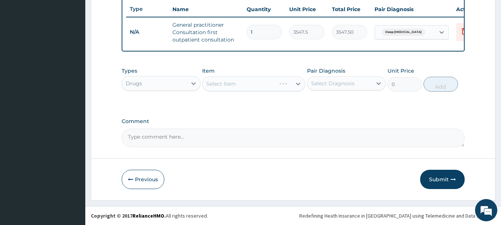
click at [270, 83] on div "Select Item" at bounding box center [253, 83] width 103 height 15
click at [270, 83] on div "Select Item" at bounding box center [246, 84] width 89 height 12
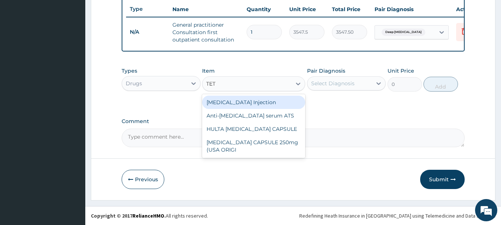
type input "TETA"
click at [236, 101] on div "[MEDICAL_DATA] Injection" at bounding box center [253, 102] width 103 height 13
type input "1182.5"
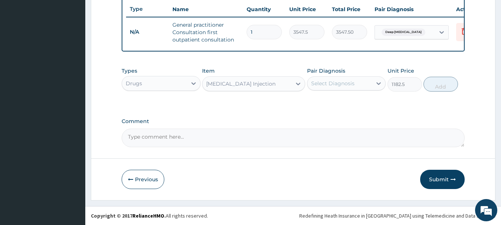
click at [323, 80] on div "Select Diagnosis" at bounding box center [332, 83] width 43 height 7
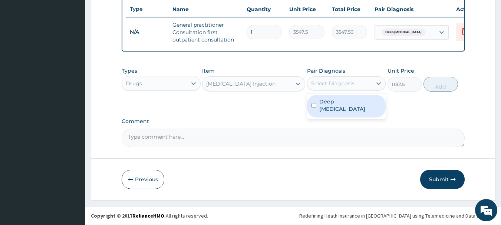
click at [329, 105] on label "Deep dog bite" at bounding box center [350, 105] width 62 height 15
checkbox input "true"
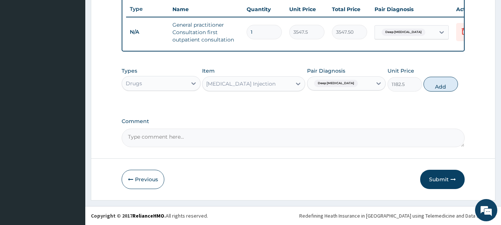
click at [435, 86] on button "Add" at bounding box center [440, 84] width 34 height 15
type input "0"
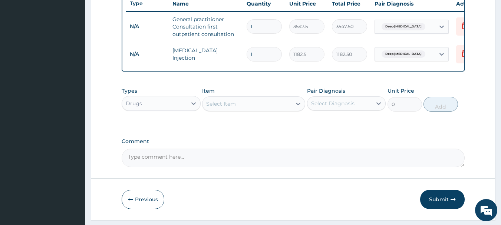
click at [232, 104] on div "Select Item" at bounding box center [246, 104] width 89 height 12
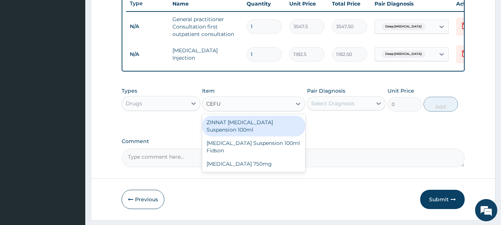
type input "CEFUR"
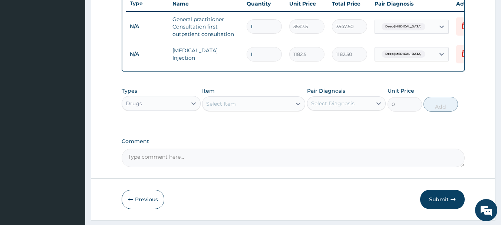
click at [272, 107] on div "Select Item" at bounding box center [246, 104] width 89 height 12
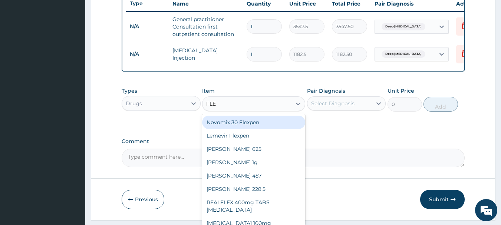
type input "FLEM"
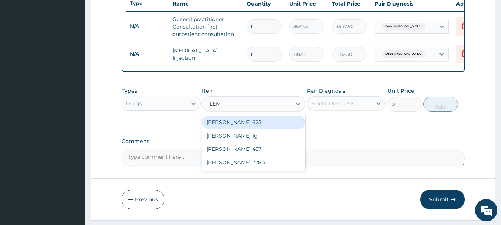
click at [278, 126] on div "[PERSON_NAME] 625" at bounding box center [253, 122] width 103 height 13
type input "591.25"
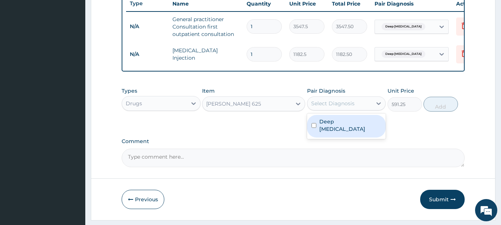
click at [345, 107] on div "Select Diagnosis" at bounding box center [332, 103] width 43 height 7
click at [344, 129] on label "Deep dog bite" at bounding box center [350, 125] width 62 height 15
checkbox input "true"
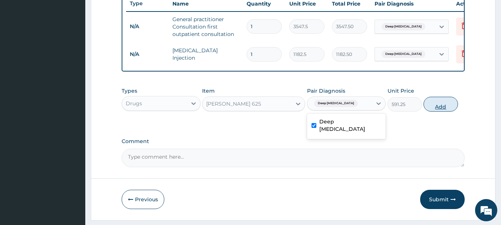
click at [437, 110] on button "Add" at bounding box center [440, 104] width 34 height 15
type input "0"
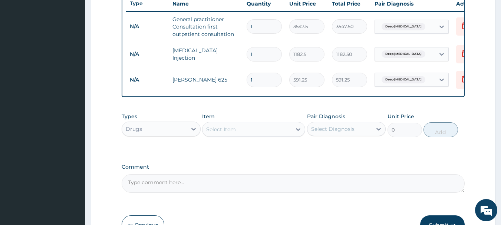
type input "14"
type input "8277.50"
type input "14"
click at [445, 220] on form "Step 2 of 2 PA Code / Prescription Code Enter Code(Secondary Care Only) Encount…" at bounding box center [293, 0] width 404 height 490
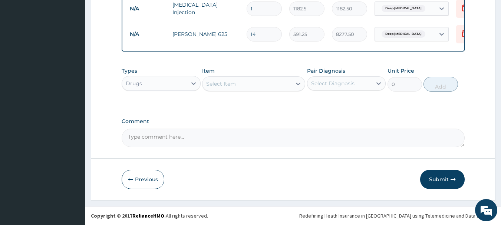
click at [435, 183] on button "Submit" at bounding box center [442, 179] width 44 height 19
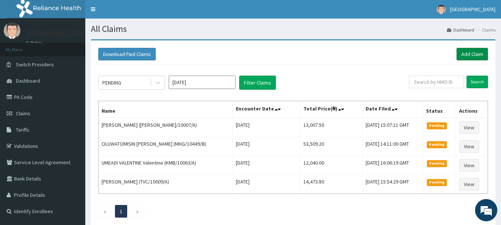
click at [475, 54] on link "Add Claim" at bounding box center [471, 54] width 31 height 13
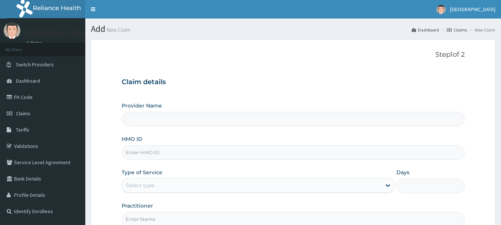
click at [168, 145] on input "HMO ID" at bounding box center [293, 152] width 343 height 14
type input "[GEOGRAPHIC_DATA]"
type input "CHL/10768/A"
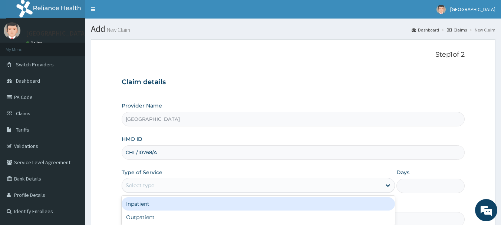
click at [183, 186] on div "Select type" at bounding box center [251, 185] width 259 height 12
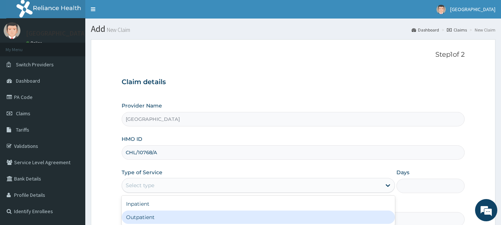
click at [177, 218] on div "Outpatient" at bounding box center [258, 216] width 273 height 13
type input "1"
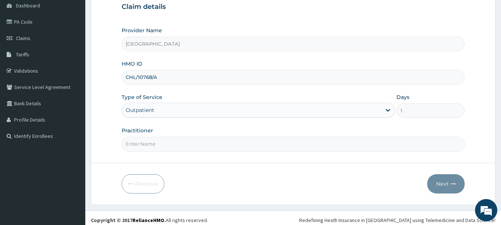
scroll to position [80, 0]
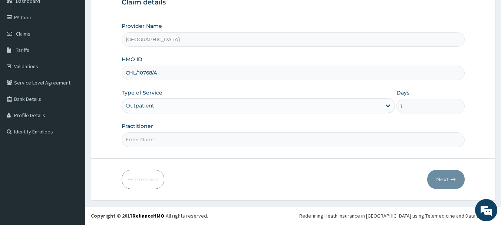
click at [170, 138] on input "Practitioner" at bounding box center [293, 139] width 343 height 14
type input "[PERSON_NAME]"
click at [437, 180] on button "Next" at bounding box center [445, 179] width 37 height 19
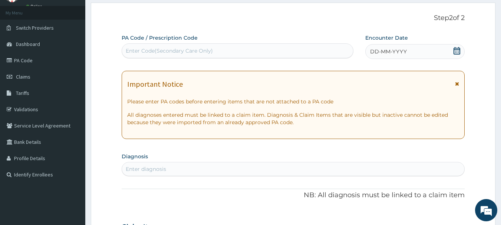
scroll to position [0, 0]
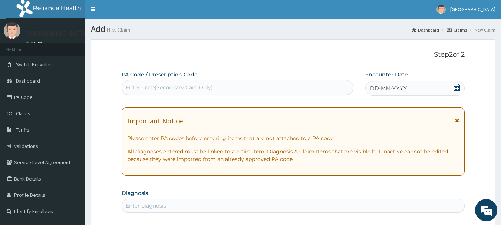
click at [414, 87] on div "DD-MM-YYYY" at bounding box center [414, 88] width 99 height 15
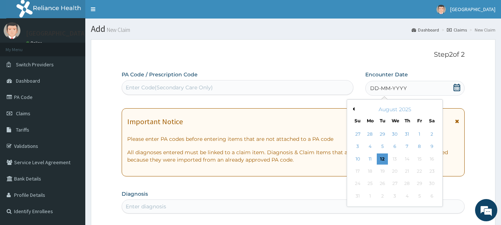
click at [382, 155] on div "12" at bounding box center [382, 158] width 11 height 11
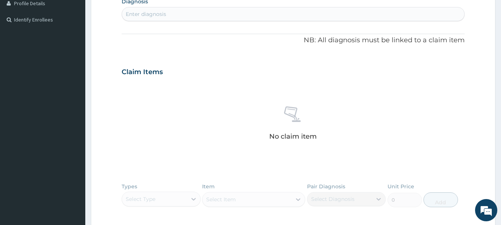
scroll to position [194, 0]
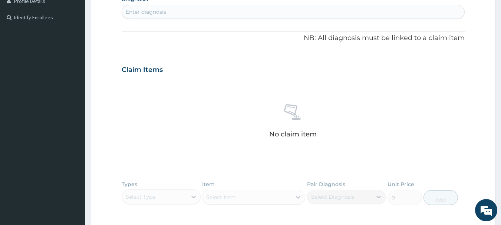
click at [225, 11] on div "Enter diagnosis" at bounding box center [293, 12] width 342 height 12
type input "CHEST PA"
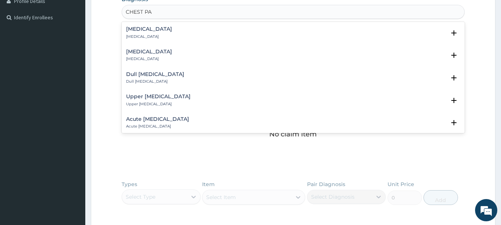
click at [153, 32] on h4 "[MEDICAL_DATA]" at bounding box center [149, 29] width 46 height 6
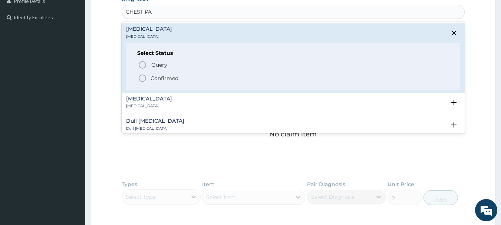
click at [144, 77] on icon "status option filled" at bounding box center [142, 78] width 9 height 9
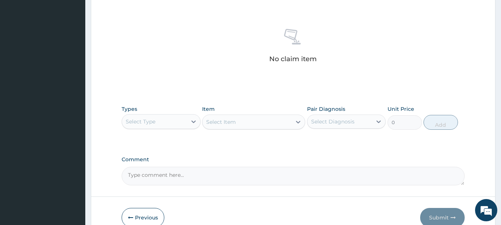
scroll to position [309, 0]
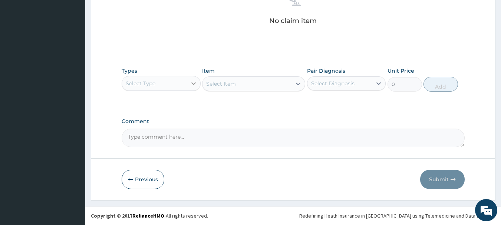
click at [196, 82] on icon at bounding box center [193, 83] width 7 height 7
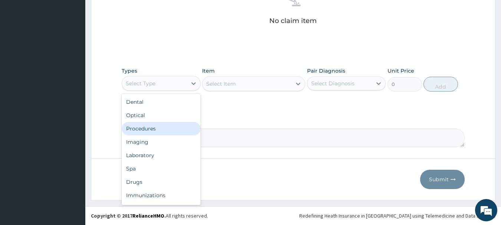
click at [172, 127] on div "Procedures" at bounding box center [161, 128] width 79 height 13
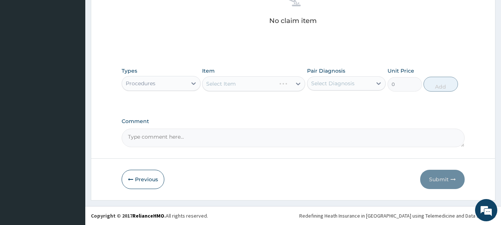
click at [244, 86] on div "Select Item" at bounding box center [253, 83] width 103 height 15
click at [244, 86] on div "Select Item" at bounding box center [246, 84] width 89 height 12
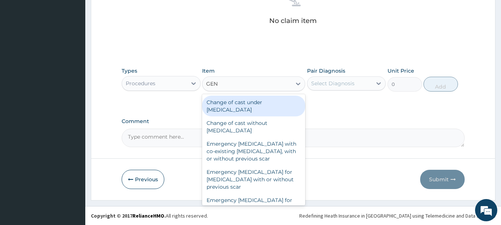
type input "GENE"
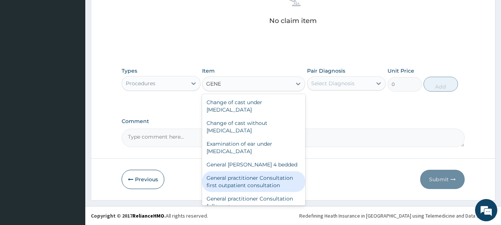
drag, startPoint x: 272, startPoint y: 179, endPoint x: 290, endPoint y: 169, distance: 20.6
click at [272, 179] on div "General practitioner Consultation first outpatient consultation" at bounding box center [253, 181] width 103 height 21
type input "3547.5"
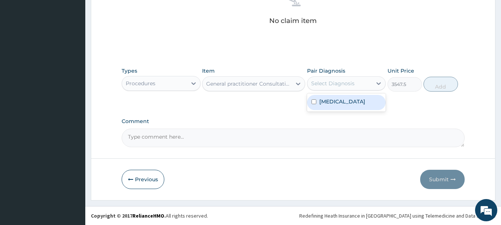
click at [365, 76] on div "Select Diagnosis" at bounding box center [346, 83] width 79 height 14
click at [359, 101] on div "Chest pain" at bounding box center [346, 102] width 79 height 15
checkbox input "true"
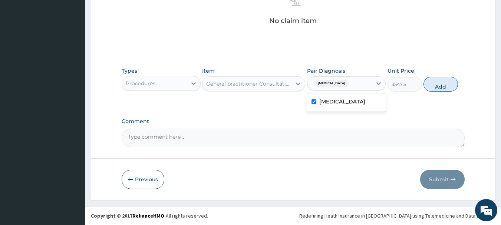
click at [434, 85] on button "Add" at bounding box center [440, 84] width 34 height 15
type input "0"
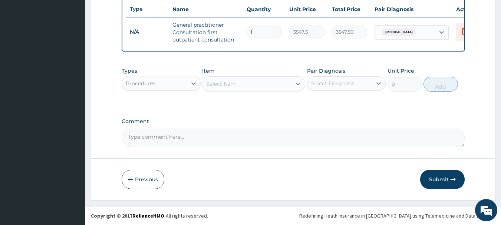
scroll to position [284, 0]
click at [188, 88] on div at bounding box center [193, 83] width 13 height 13
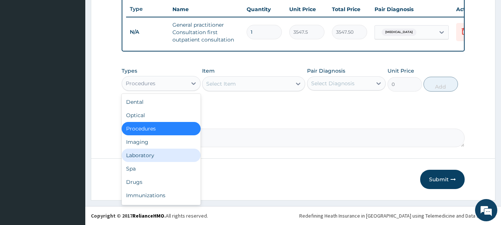
click at [164, 160] on div "Laboratory" at bounding box center [161, 155] width 79 height 13
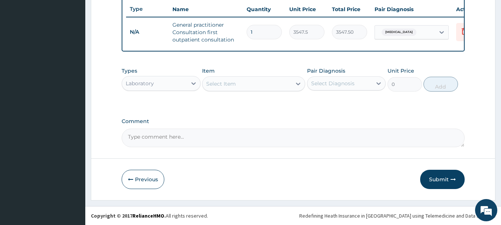
click at [255, 82] on div "Select Item" at bounding box center [246, 84] width 89 height 12
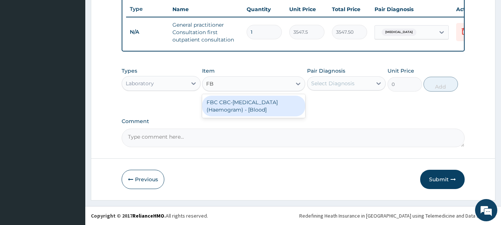
type input "FBC"
click at [271, 110] on div "FBC CBC-Complete Blood Count (Haemogram) - [Blood]" at bounding box center [253, 106] width 103 height 21
type input "4300"
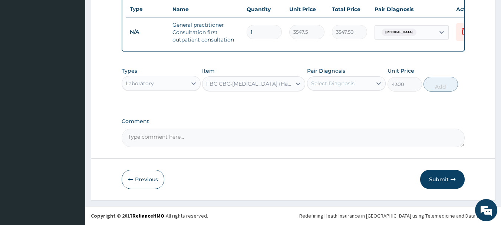
click at [353, 84] on div "Select Diagnosis" at bounding box center [332, 83] width 43 height 7
click at [350, 104] on div "Chest pain" at bounding box center [346, 102] width 79 height 15
checkbox input "true"
click at [439, 87] on button "Add" at bounding box center [440, 84] width 34 height 15
type input "0"
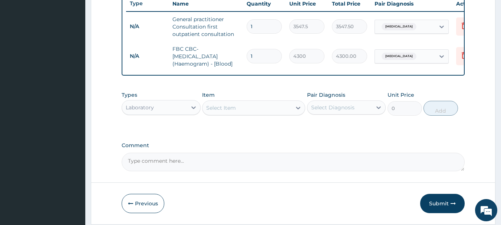
click at [251, 111] on div "Select Item" at bounding box center [246, 108] width 89 height 12
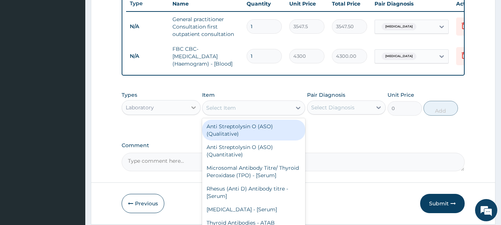
drag, startPoint x: 192, startPoint y: 113, endPoint x: 192, endPoint y: 117, distance: 3.7
click at [192, 111] on icon at bounding box center [193, 107] width 7 height 7
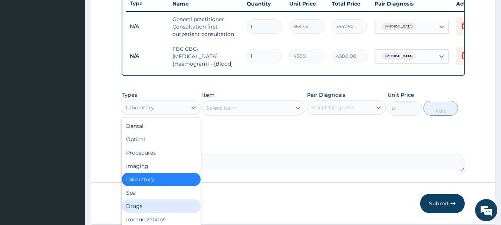
click at [152, 213] on div "Drugs" at bounding box center [161, 205] width 79 height 13
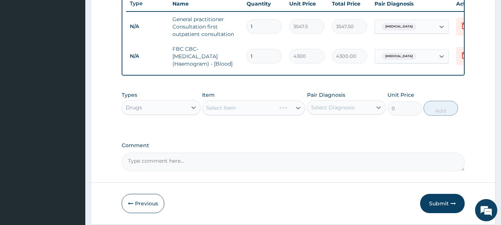
click at [275, 113] on div "Select Item" at bounding box center [253, 107] width 103 height 15
click at [275, 113] on div "Select Item" at bounding box center [238, 108] width 73 height 12
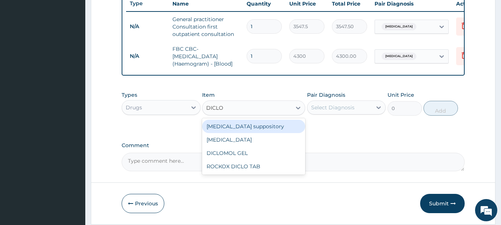
type input "DICLOF"
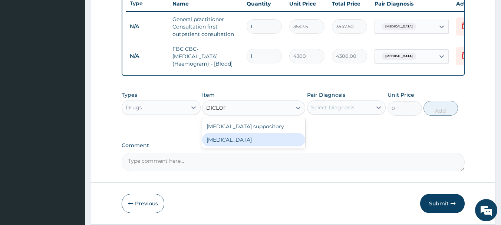
click at [259, 143] on div "Diclofenac" at bounding box center [253, 139] width 103 height 13
type input "591.25"
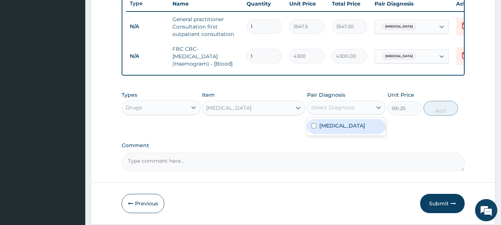
click at [322, 110] on div "Select Diagnosis" at bounding box center [332, 107] width 43 height 7
click at [323, 127] on div "Chest pain" at bounding box center [346, 126] width 79 height 15
checkbox input "true"
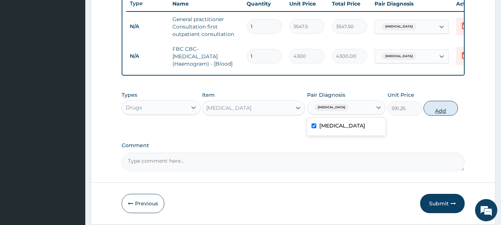
click at [433, 116] on button "Add" at bounding box center [440, 108] width 34 height 15
type input "0"
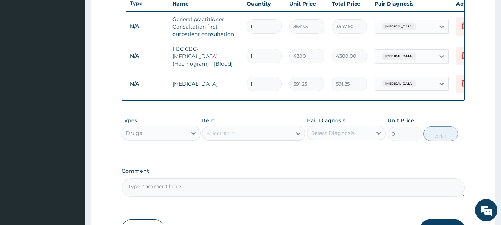
click at [259, 137] on div "Select Item" at bounding box center [246, 133] width 89 height 12
type input "IBU"
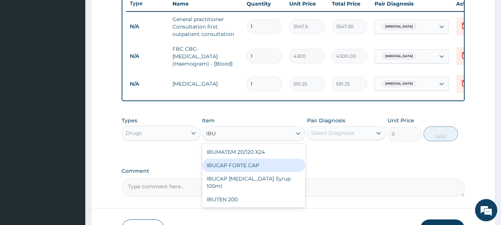
click at [266, 172] on div "IBUCAP FORTE CAP" at bounding box center [253, 165] width 103 height 13
type input "59.125"
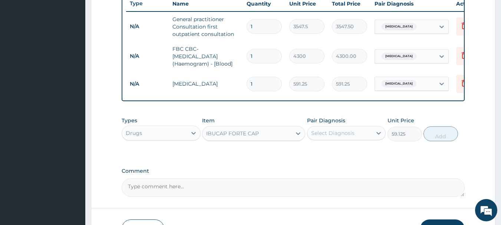
click at [333, 137] on div "Select Diagnosis" at bounding box center [332, 132] width 43 height 7
click at [333, 155] on label "Chest pain" at bounding box center [342, 150] width 46 height 7
checkbox input "true"
click at [450, 141] on button "Add" at bounding box center [440, 133] width 34 height 15
type input "0"
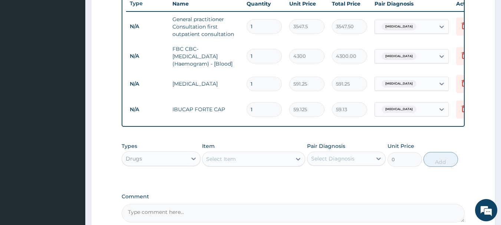
type input "10"
type input "591.25"
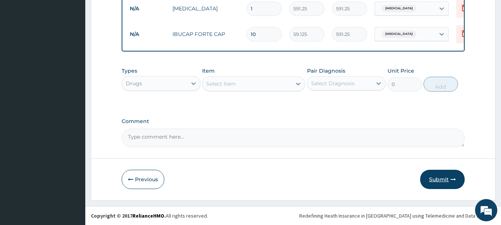
type input "10"
click at [443, 182] on button "Submit" at bounding box center [442, 179] width 44 height 19
